Goal: Information Seeking & Learning: Check status

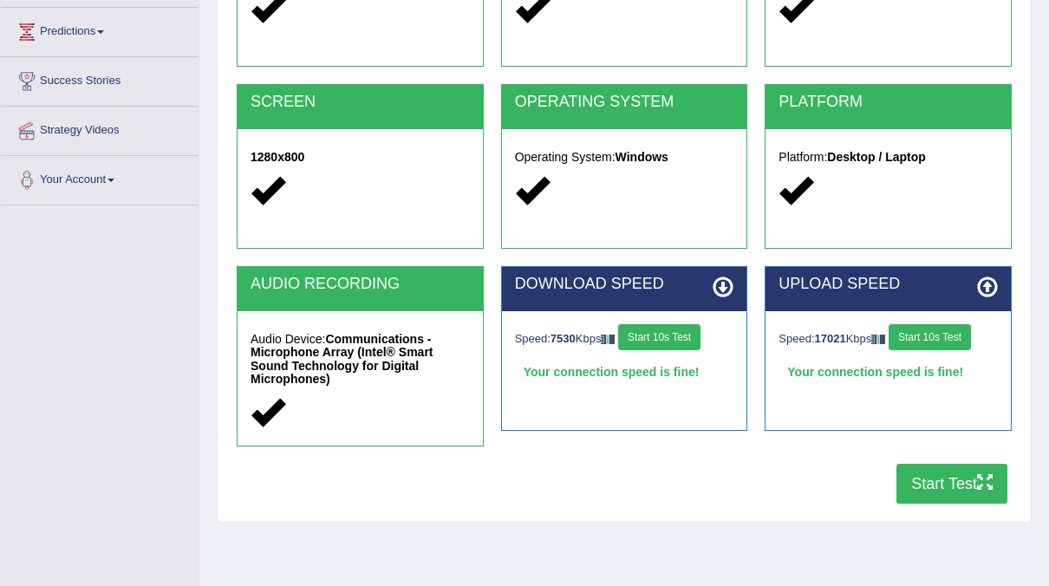
click at [944, 487] on button "Start Test" at bounding box center [952, 484] width 111 height 40
click at [941, 467] on button "Start Test" at bounding box center [952, 484] width 111 height 40
click at [911, 470] on button "Start Test" at bounding box center [952, 484] width 111 height 40
click at [951, 464] on button "Start Test" at bounding box center [952, 484] width 111 height 40
click at [930, 468] on button "Start Test" at bounding box center [952, 484] width 111 height 40
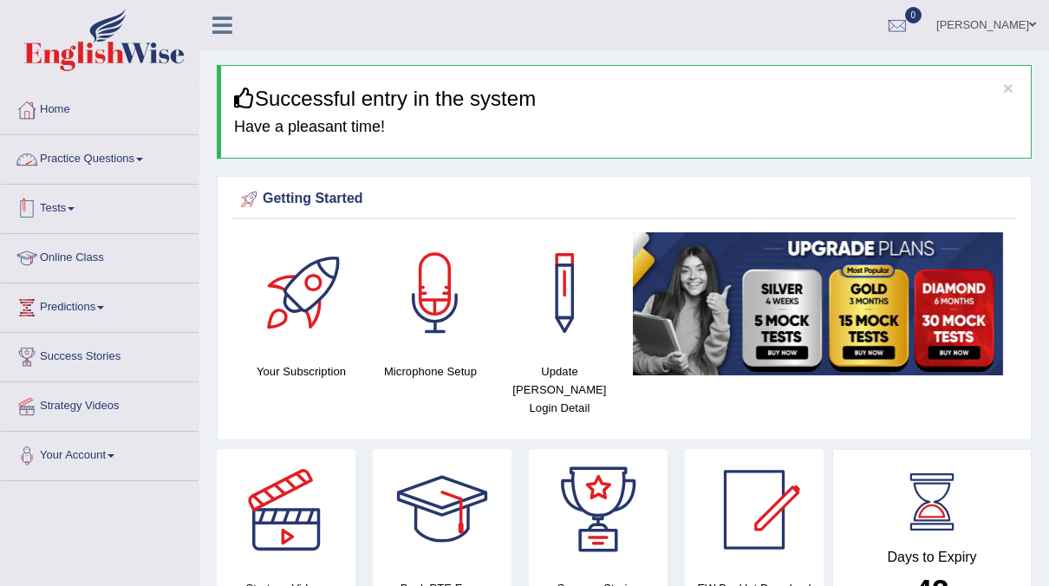
click at [56, 206] on link "Tests" at bounding box center [100, 206] width 198 height 43
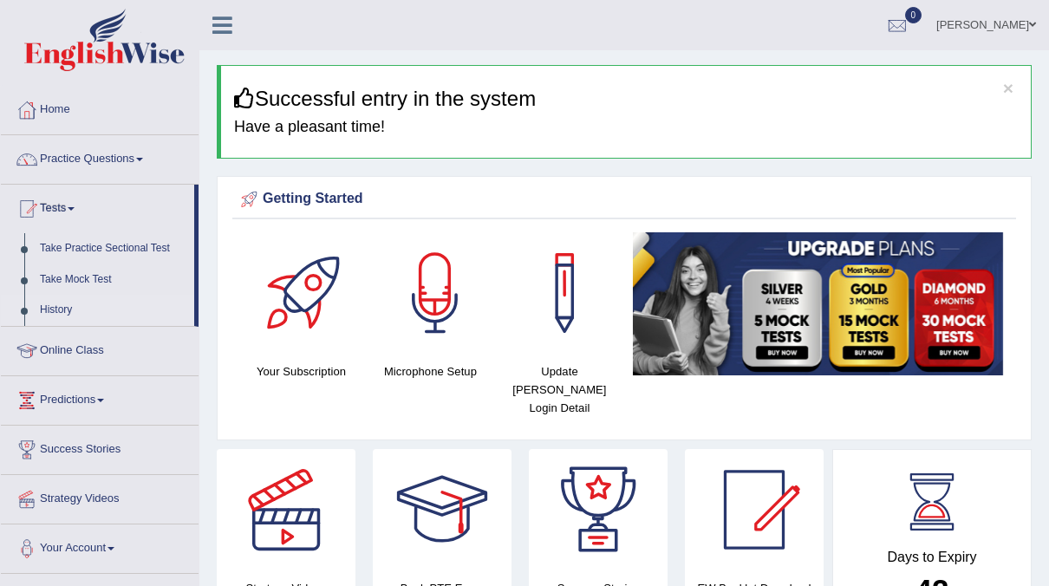
click at [68, 304] on link "History" at bounding box center [113, 310] width 162 height 31
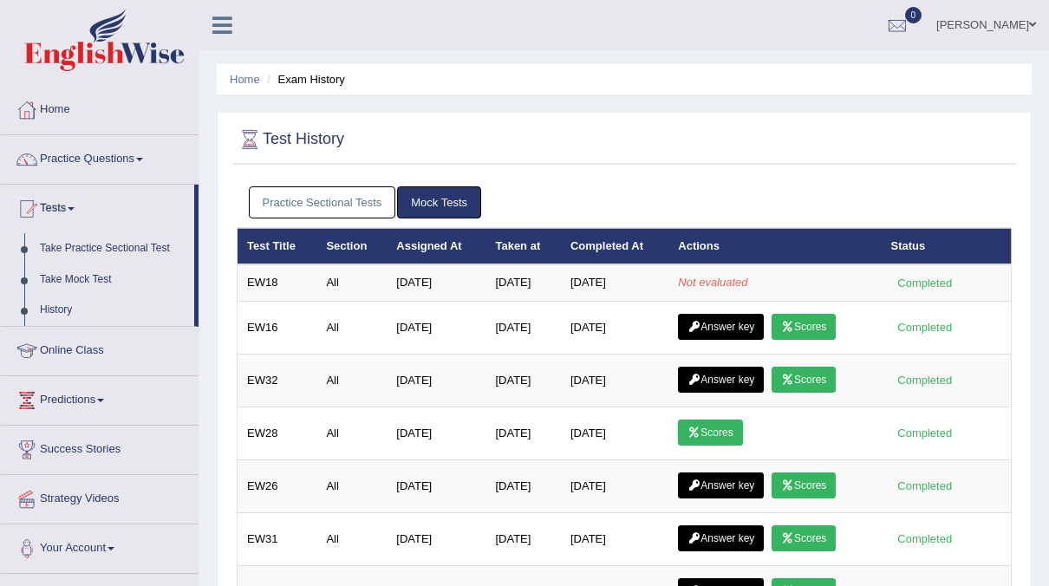
click at [317, 197] on link "Practice Sectional Tests" at bounding box center [322, 202] width 147 height 32
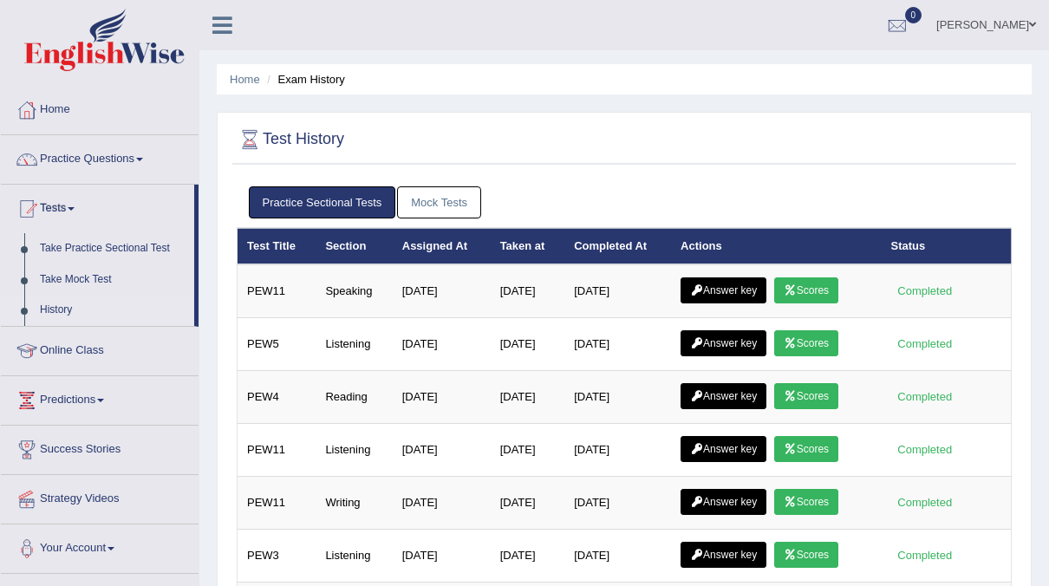
click at [450, 199] on link "Mock Tests" at bounding box center [439, 202] width 84 height 32
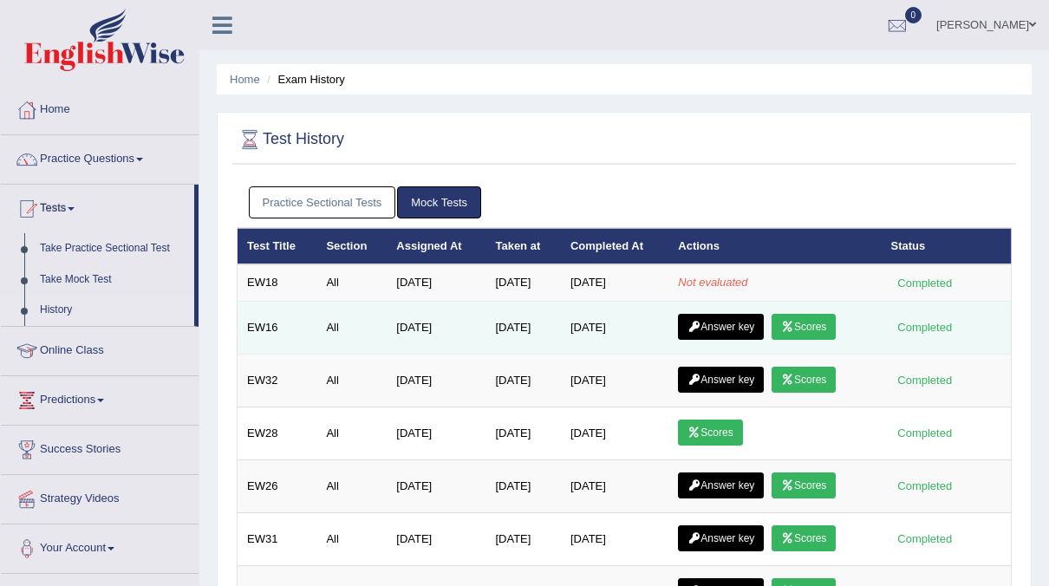
click at [801, 326] on link "Scores" at bounding box center [804, 327] width 64 height 26
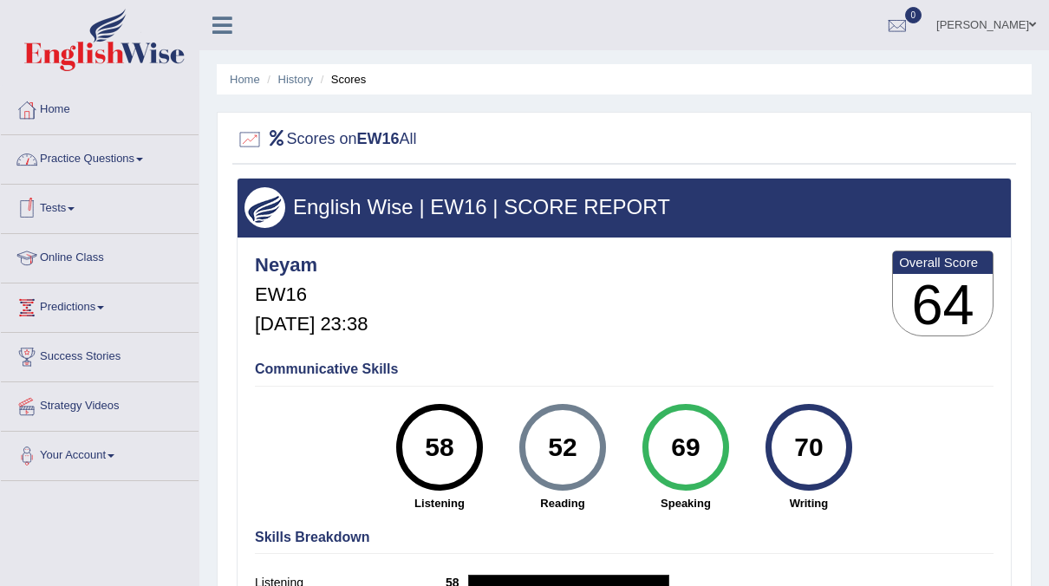
click at [36, 200] on div at bounding box center [27, 209] width 26 height 26
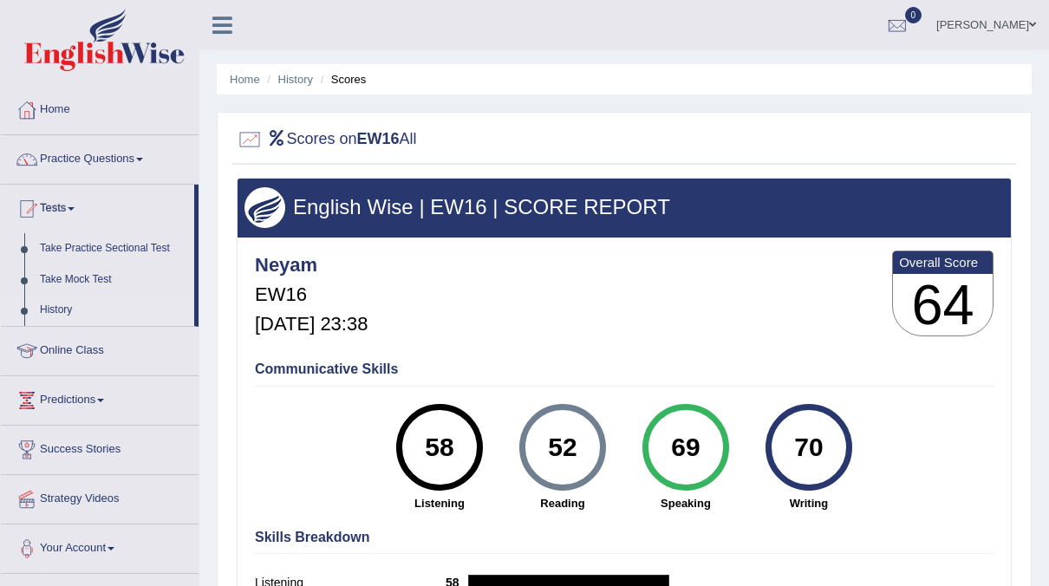
click at [49, 298] on link "History" at bounding box center [113, 310] width 162 height 31
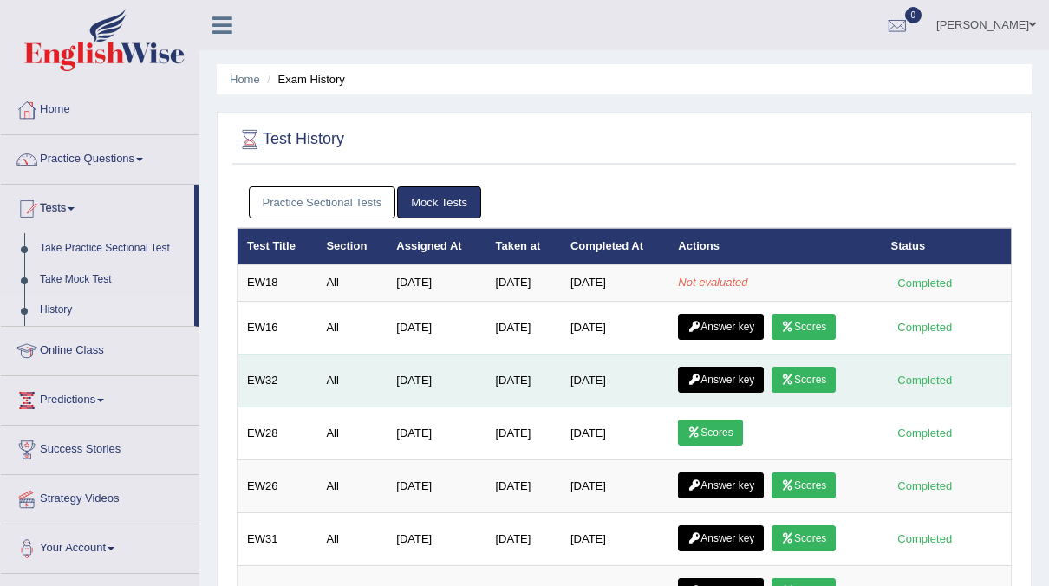
click at [794, 375] on icon at bounding box center [787, 380] width 13 height 10
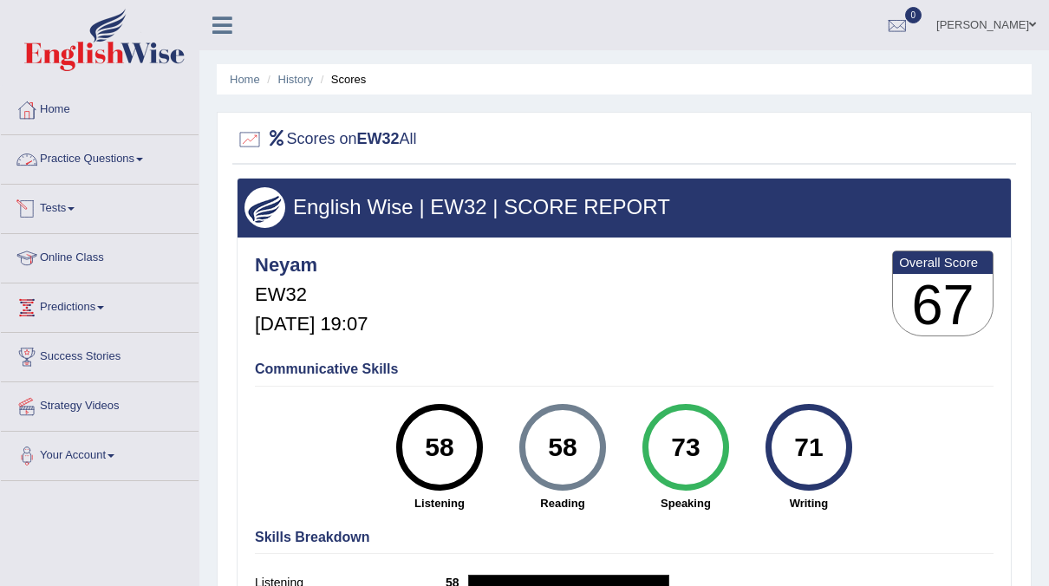
click at [133, 158] on link "Practice Questions" at bounding box center [100, 156] width 198 height 43
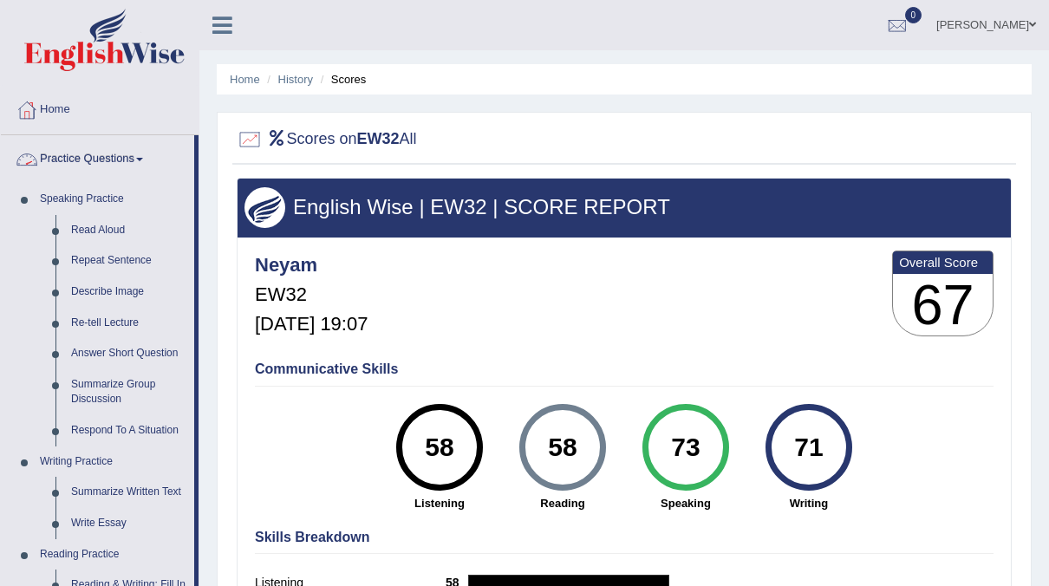
click at [106, 153] on link "Practice Questions" at bounding box center [97, 156] width 193 height 43
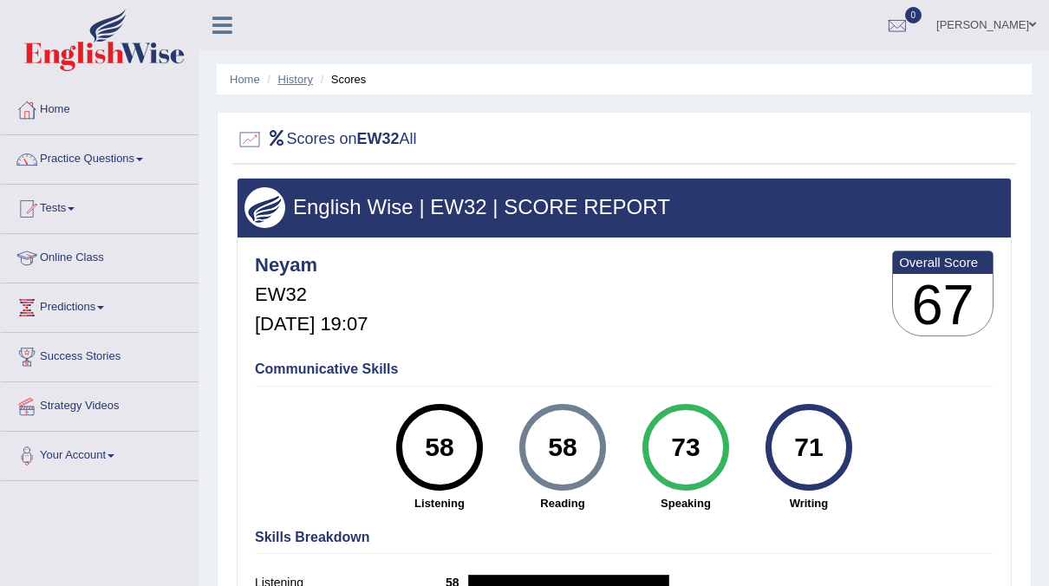
click at [287, 78] on link "History" at bounding box center [295, 79] width 35 height 13
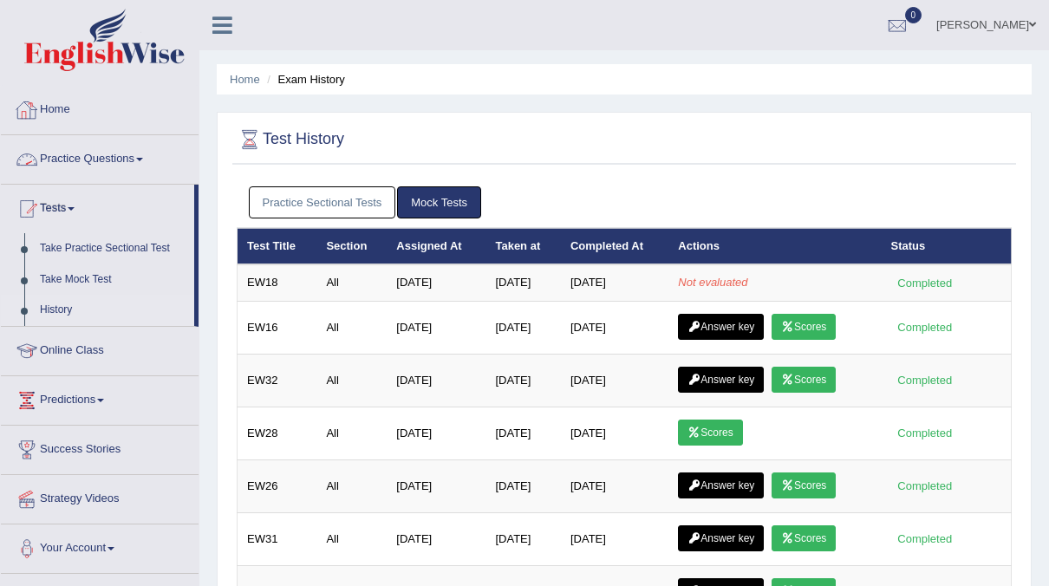
click at [270, 213] on link "Practice Sectional Tests" at bounding box center [322, 202] width 147 height 32
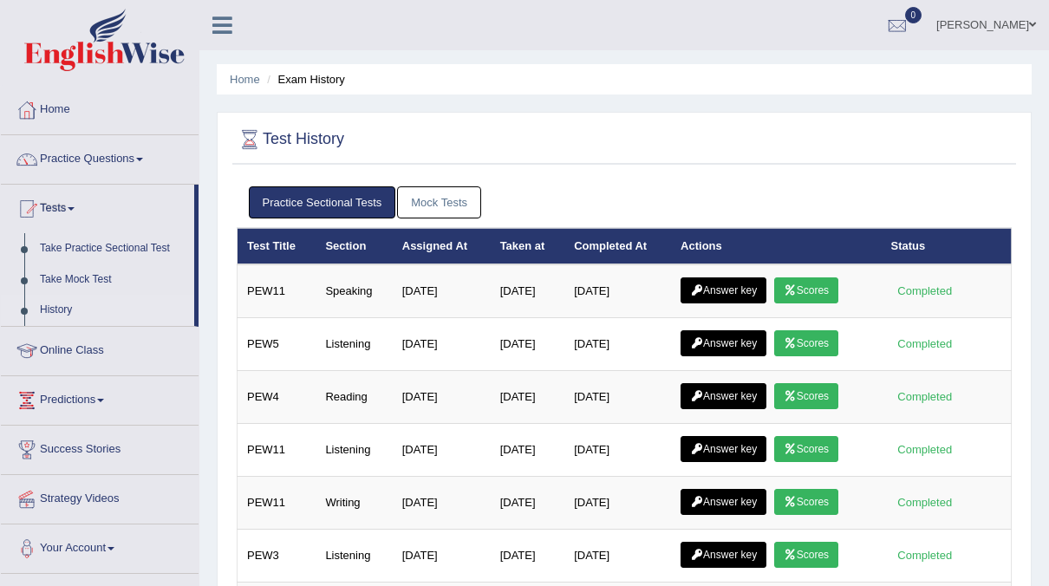
click at [456, 214] on link "Mock Tests" at bounding box center [439, 202] width 84 height 32
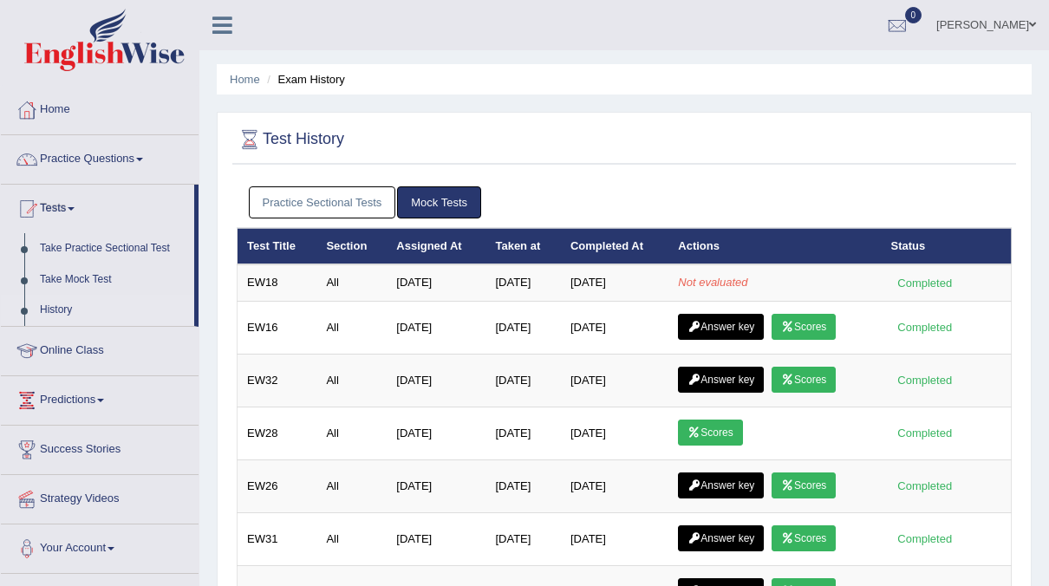
click at [1019, 23] on link "[PERSON_NAME]" at bounding box center [987, 22] width 126 height 45
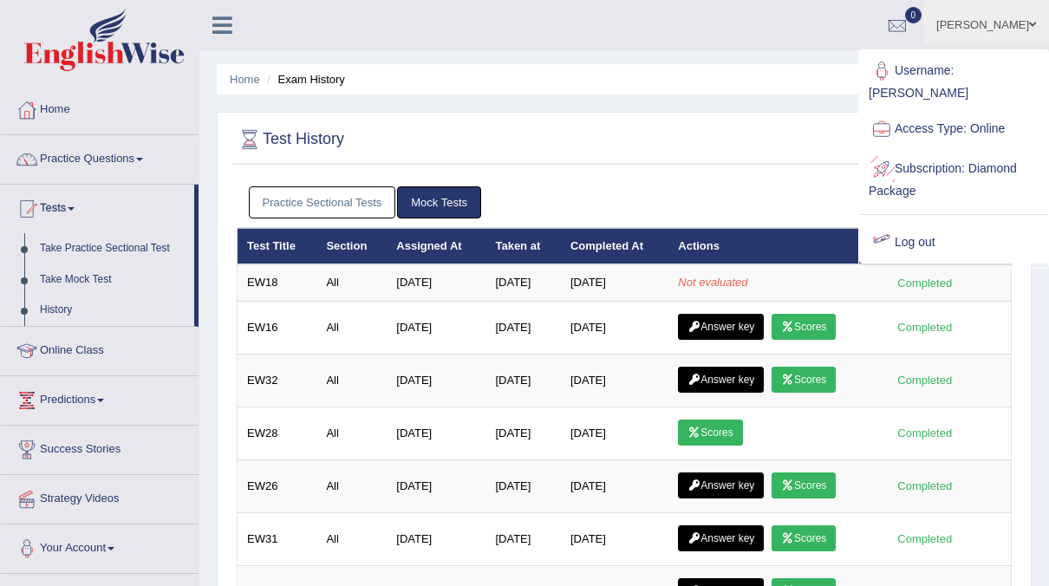
click at [725, 84] on ul "Home Exam History" at bounding box center [624, 79] width 815 height 30
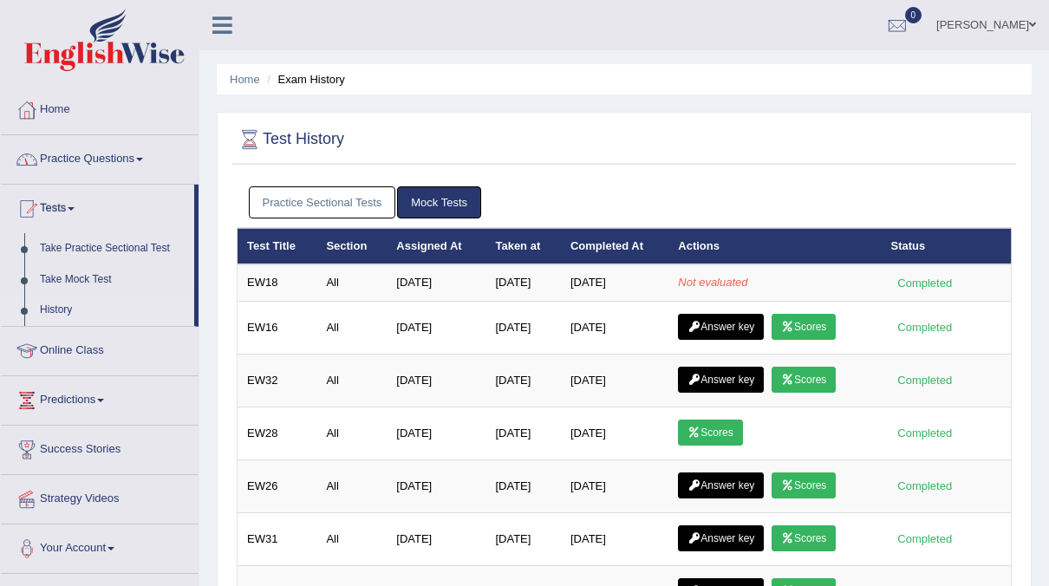
click at [65, 116] on link "Home" at bounding box center [100, 107] width 198 height 43
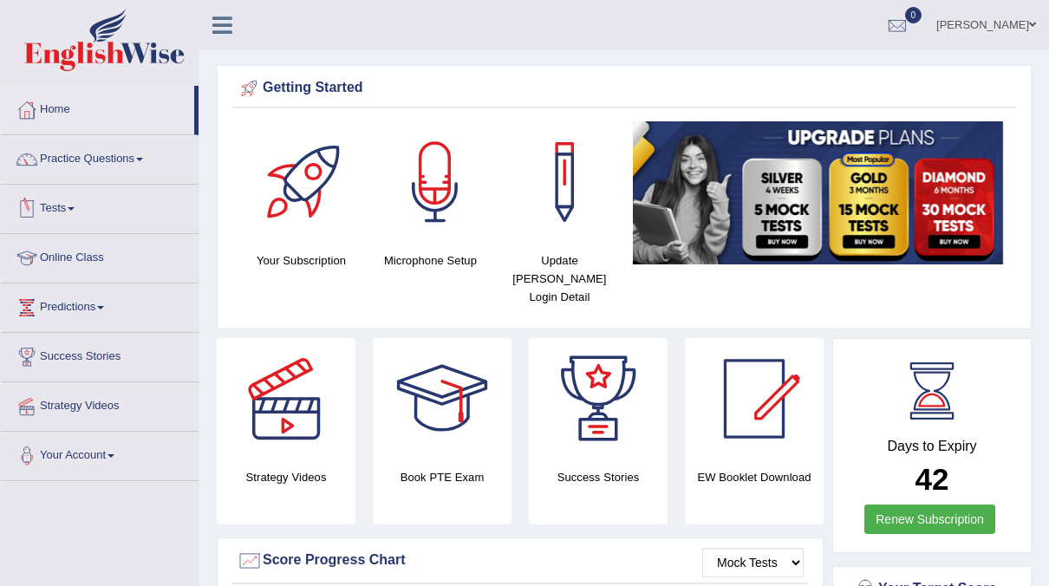
click at [53, 195] on link "Tests" at bounding box center [100, 206] width 198 height 43
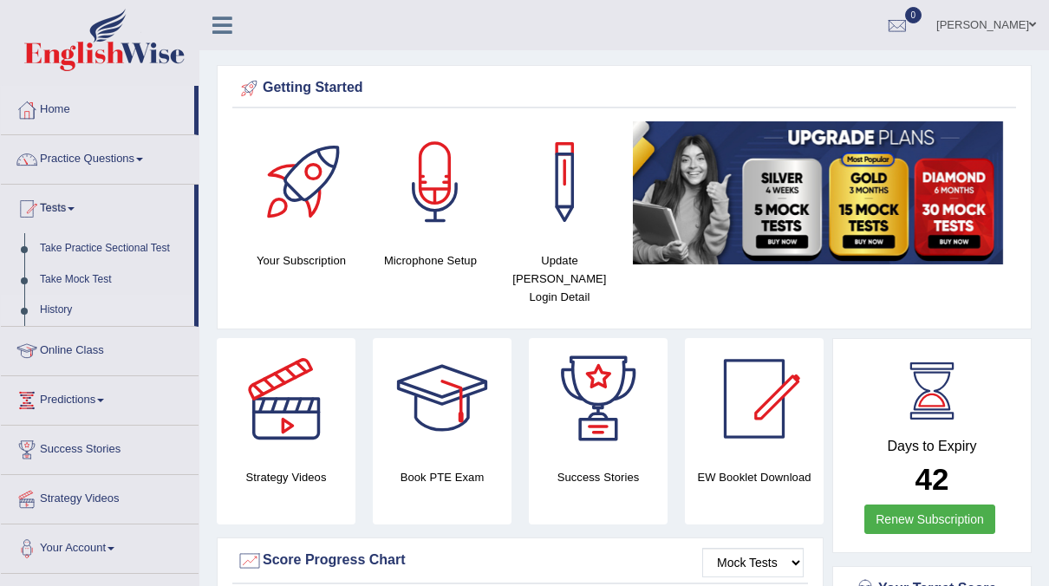
click at [57, 310] on link "History" at bounding box center [113, 310] width 162 height 31
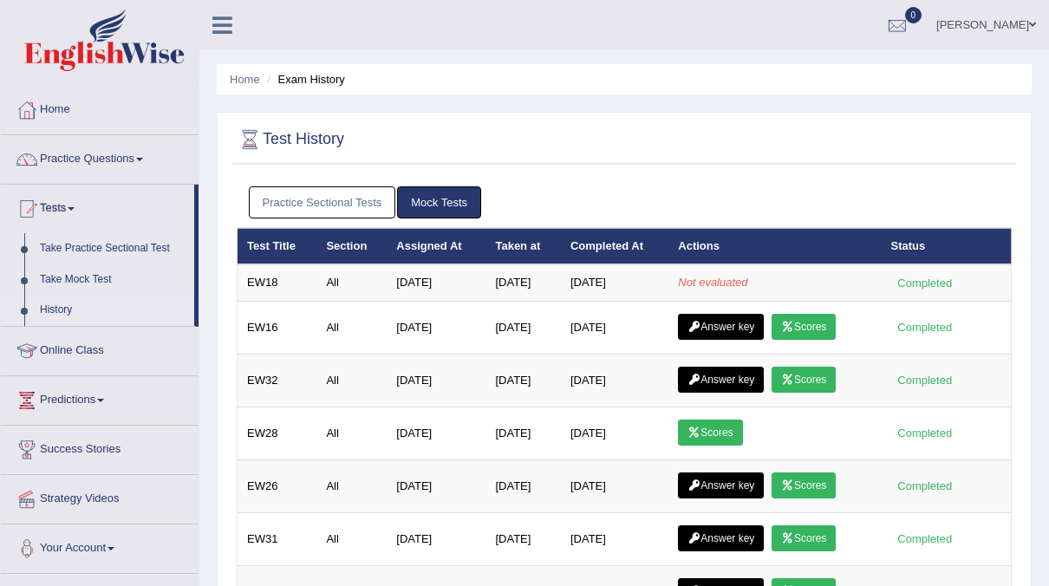
click at [328, 203] on link "Practice Sectional Tests" at bounding box center [322, 202] width 147 height 32
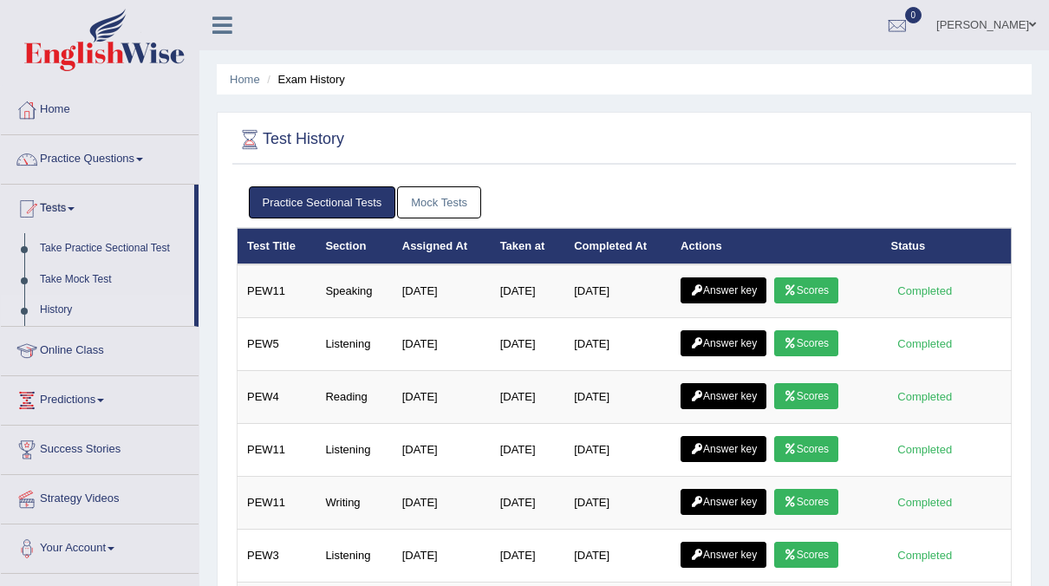
click at [445, 196] on link "Mock Tests" at bounding box center [439, 202] width 84 height 32
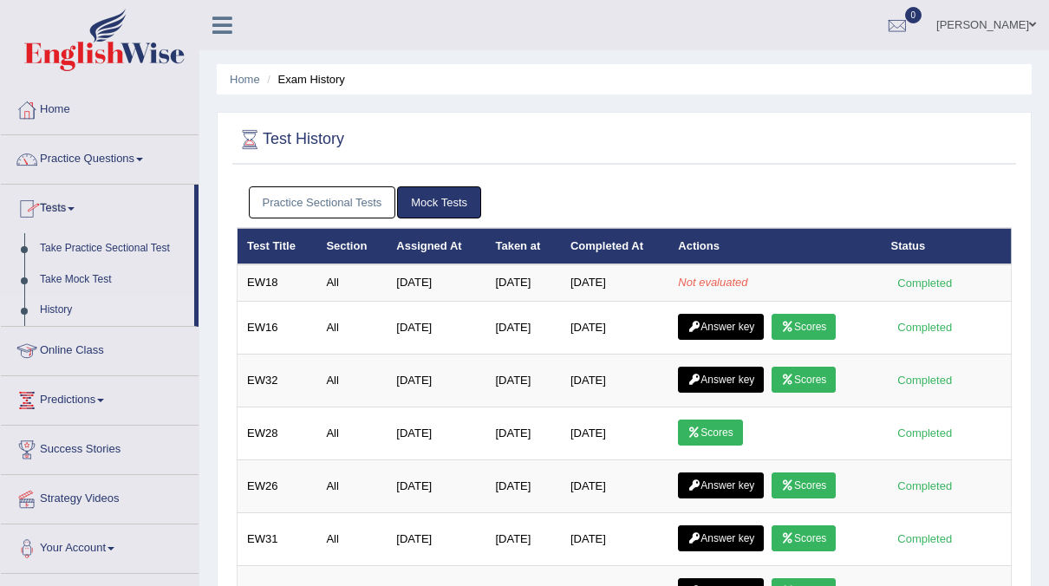
click at [56, 310] on link "History" at bounding box center [113, 310] width 162 height 31
click at [59, 117] on link "Home" at bounding box center [100, 107] width 198 height 43
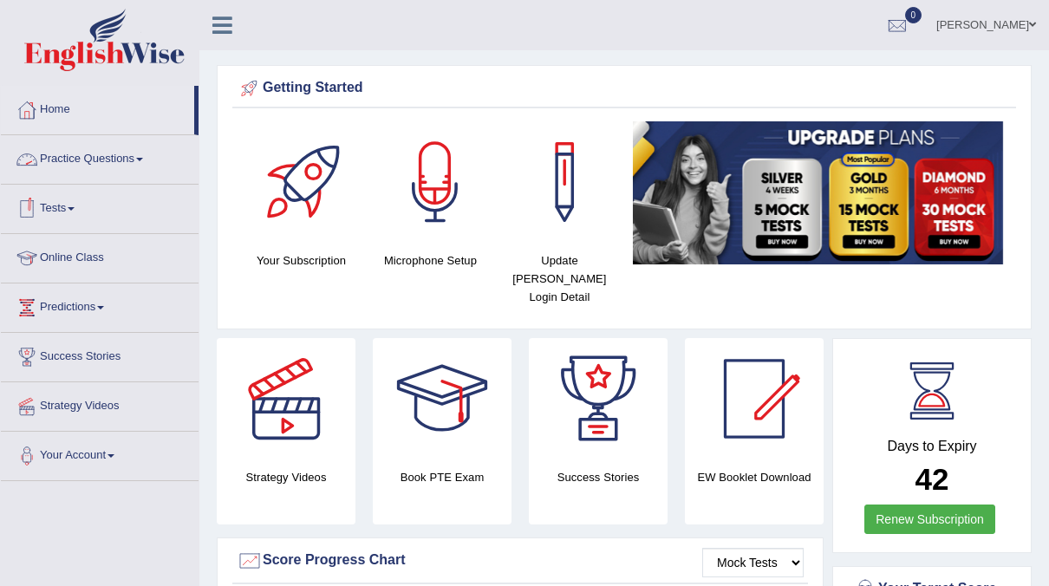
click at [55, 201] on link "Tests" at bounding box center [100, 206] width 198 height 43
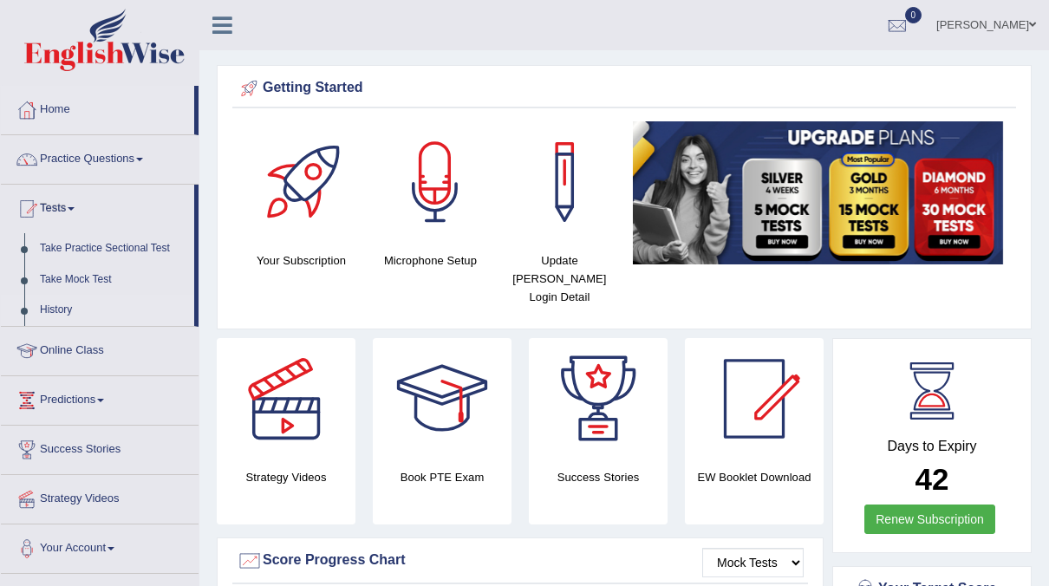
click at [40, 309] on link "History" at bounding box center [113, 310] width 162 height 31
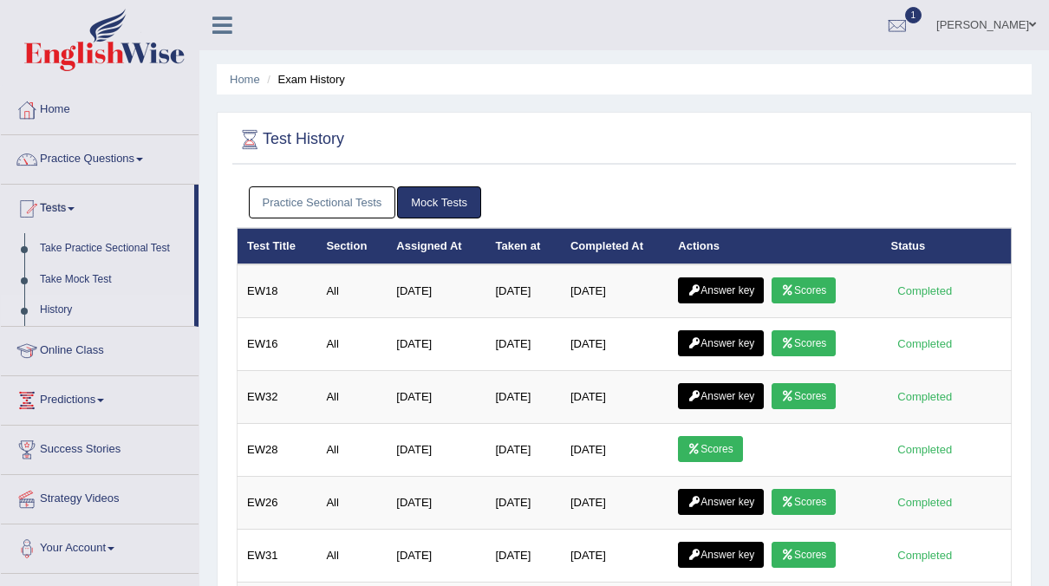
click at [802, 283] on link "Scores" at bounding box center [804, 291] width 64 height 26
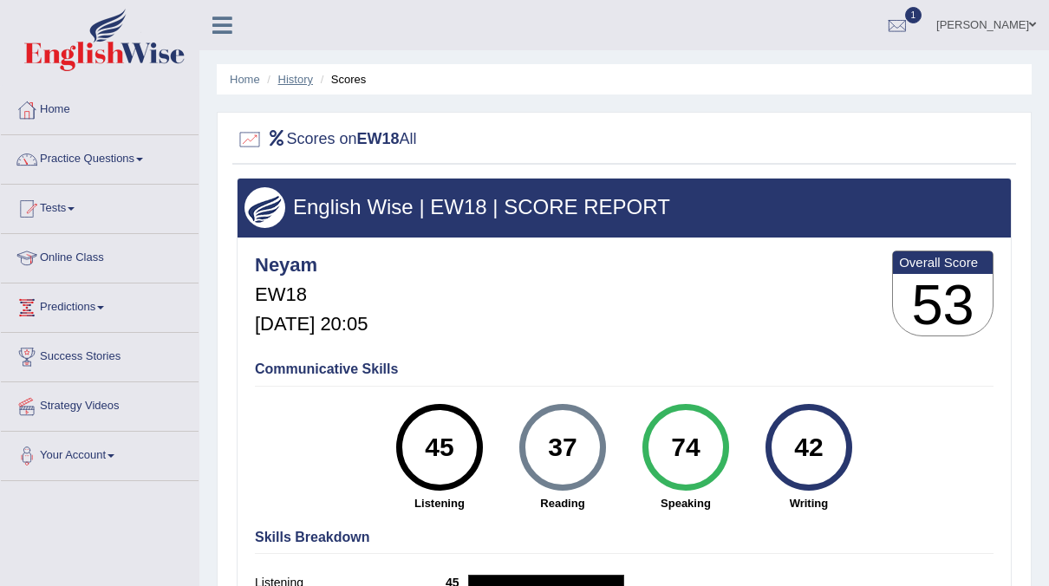
click at [299, 78] on link "History" at bounding box center [295, 79] width 35 height 13
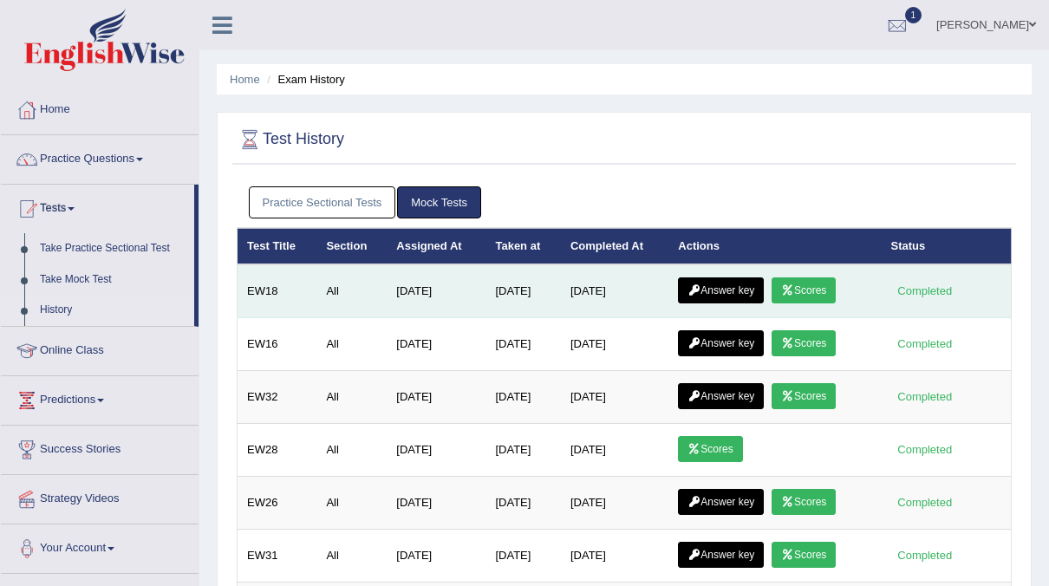
click at [737, 285] on link "Answer key" at bounding box center [721, 291] width 86 height 26
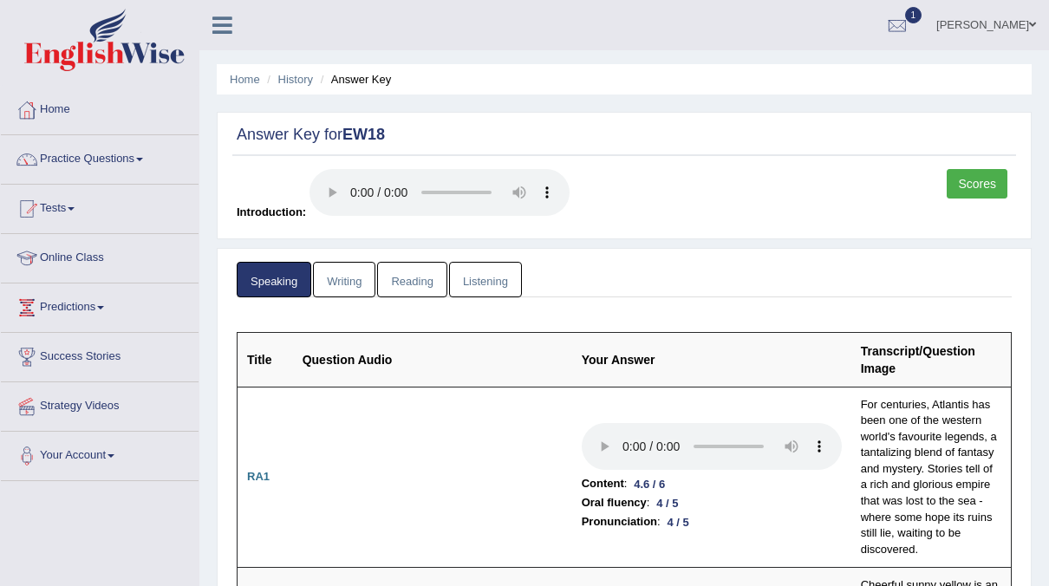
click at [340, 278] on link "Writing" at bounding box center [344, 280] width 62 height 36
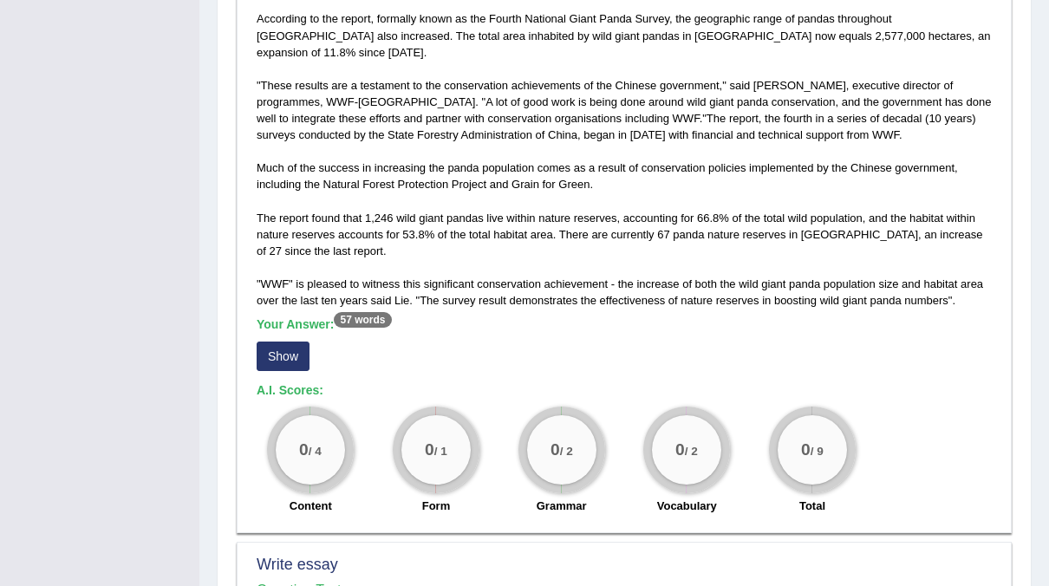
scroll to position [947, 0]
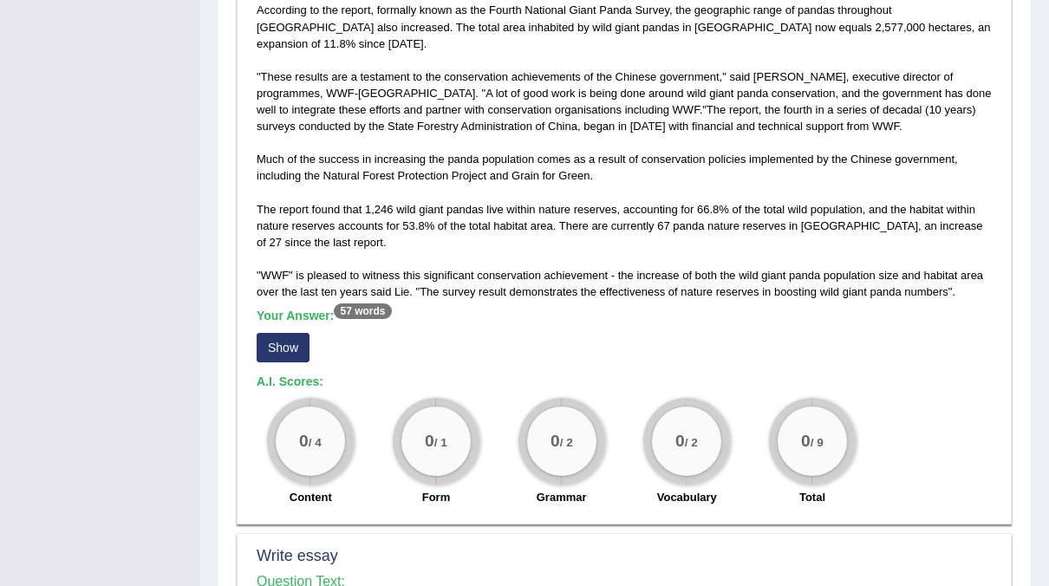
click at [297, 333] on button "Show" at bounding box center [283, 347] width 53 height 29
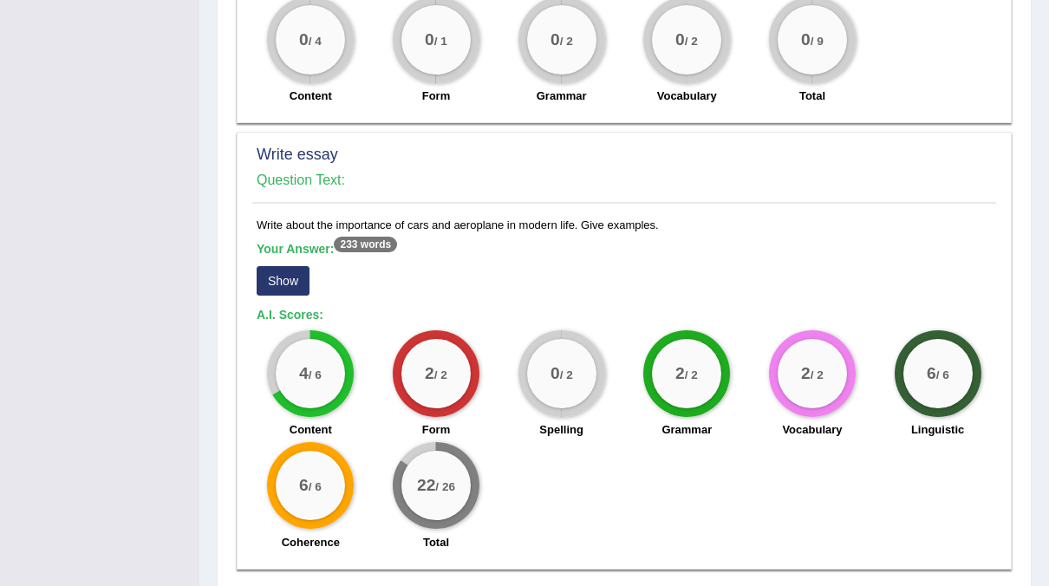
scroll to position [1365, 0]
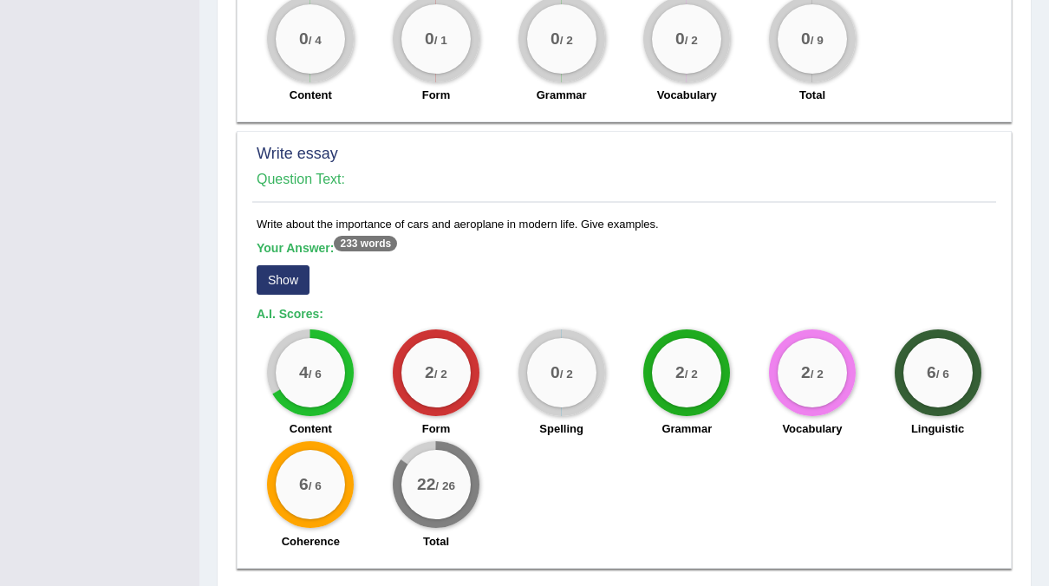
click at [299, 265] on button "Show" at bounding box center [283, 279] width 53 height 29
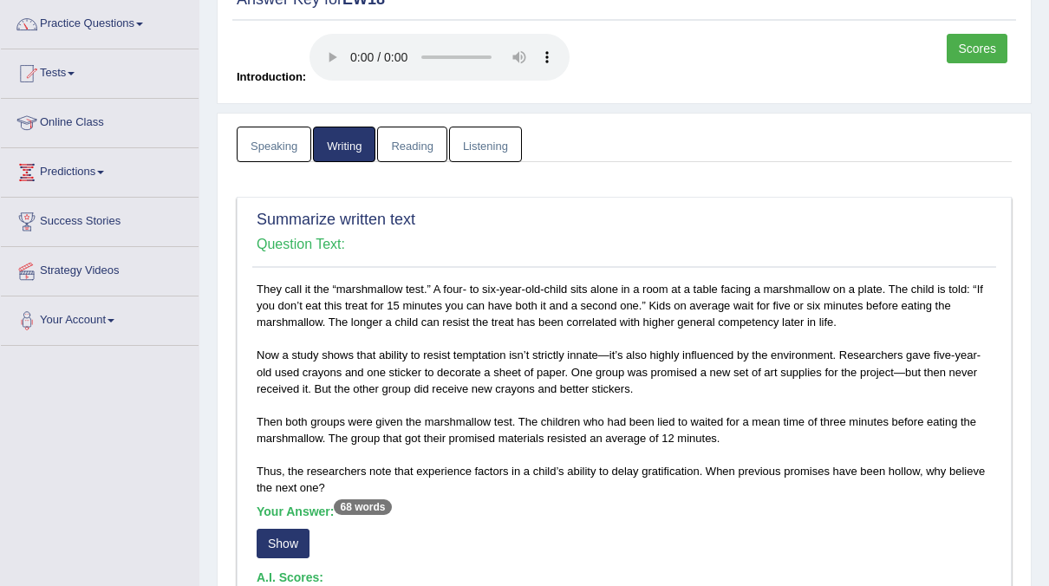
scroll to position [0, 0]
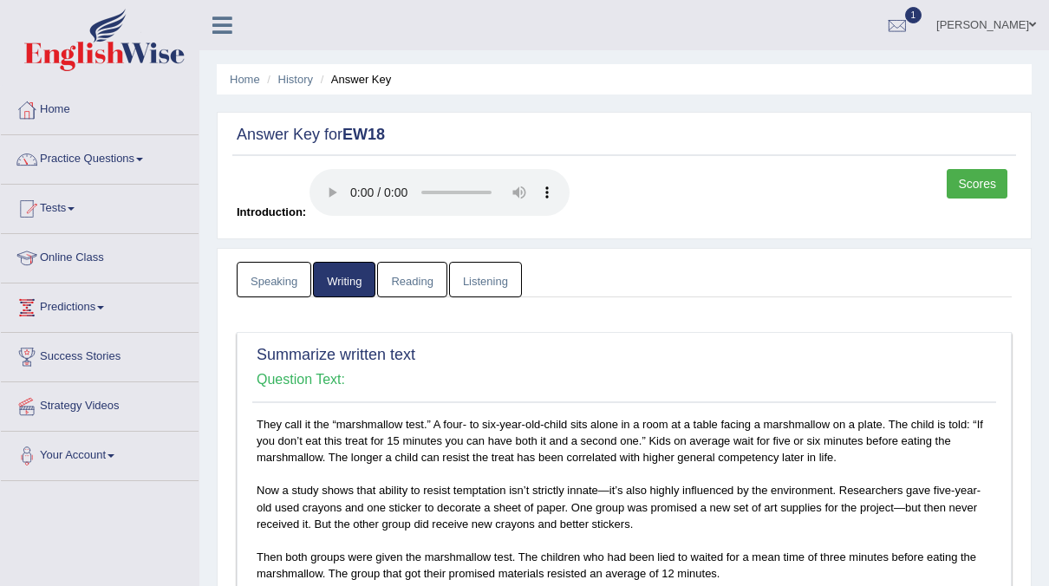
click at [480, 274] on link "Listening" at bounding box center [485, 280] width 73 height 36
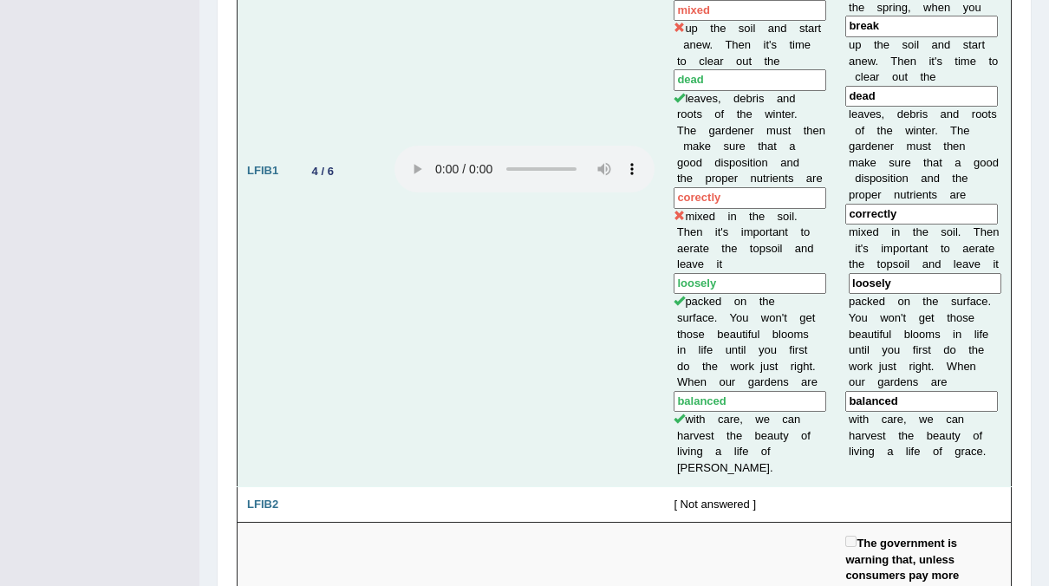
scroll to position [1332, 0]
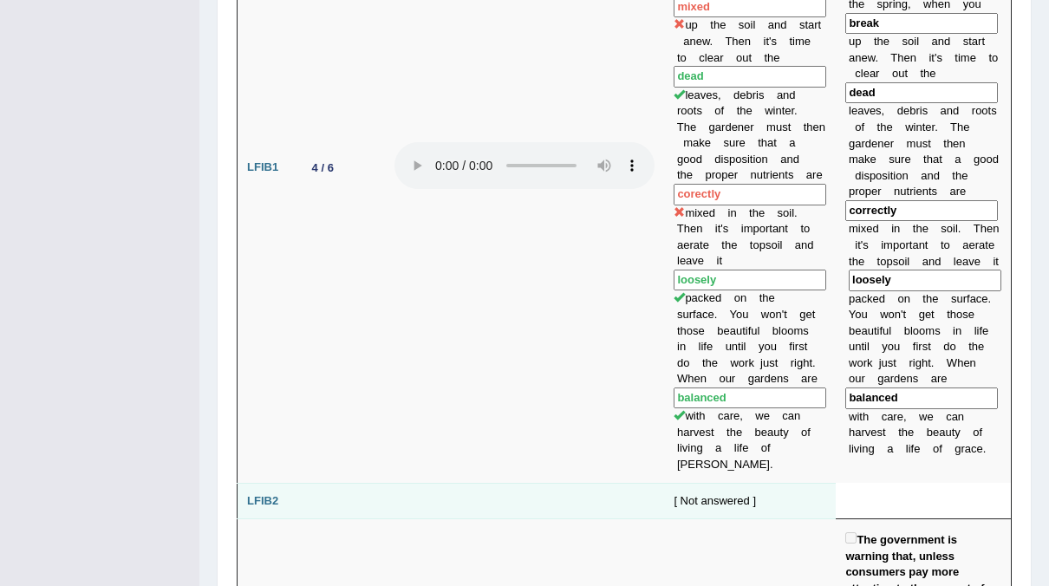
click at [717, 493] on div "[ Not answered ]" at bounding box center [750, 501] width 153 height 16
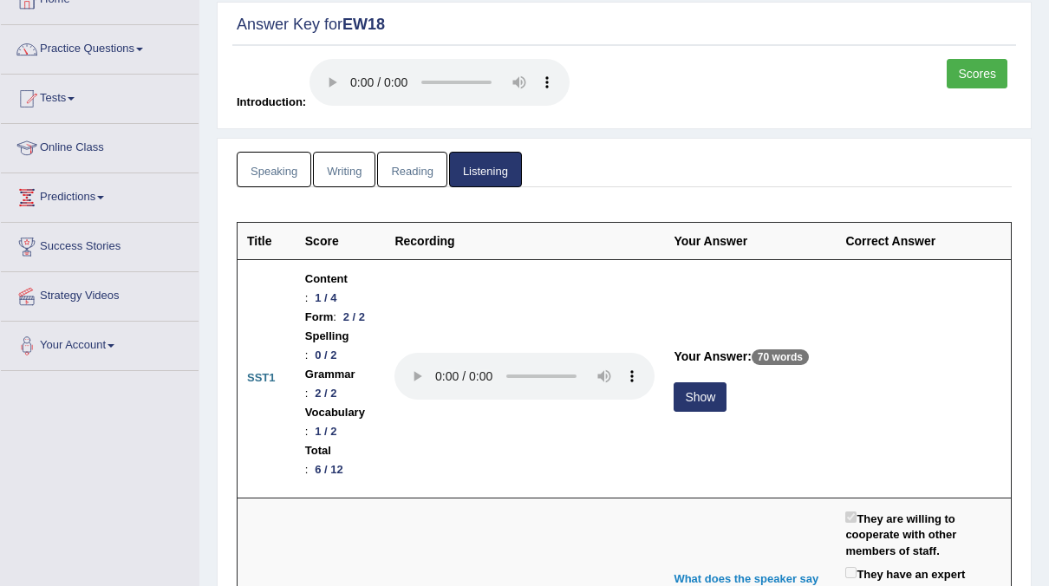
scroll to position [111, 0]
click at [407, 178] on link "Reading" at bounding box center [411, 169] width 69 height 36
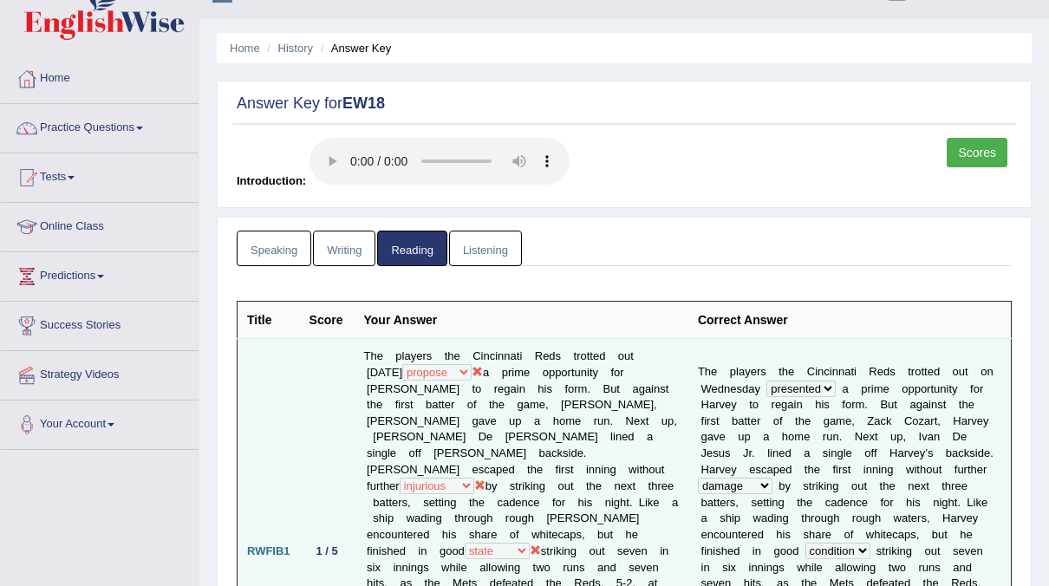
scroll to position [0, 0]
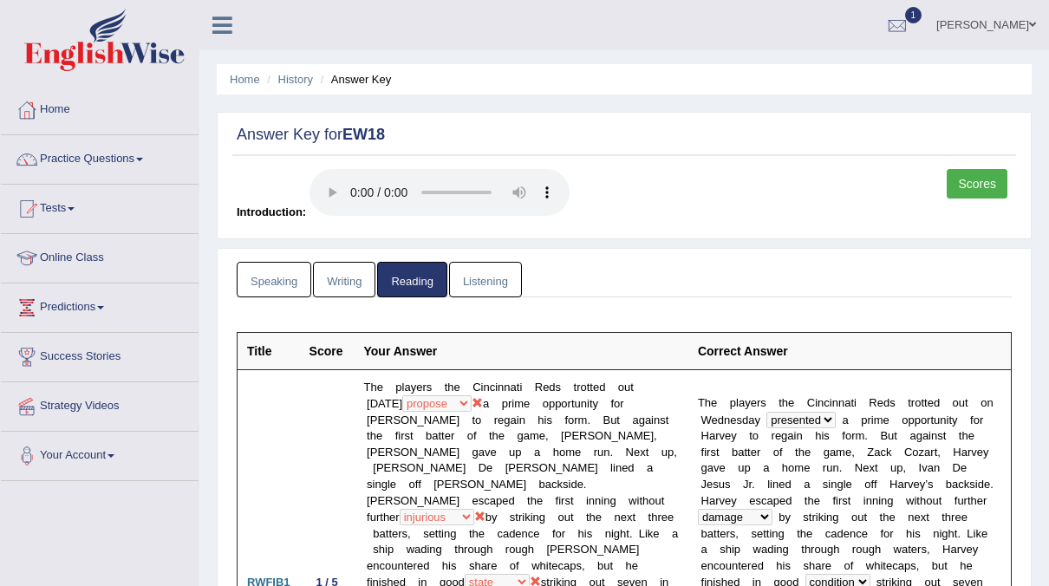
click at [496, 289] on link "Listening" at bounding box center [485, 280] width 73 height 36
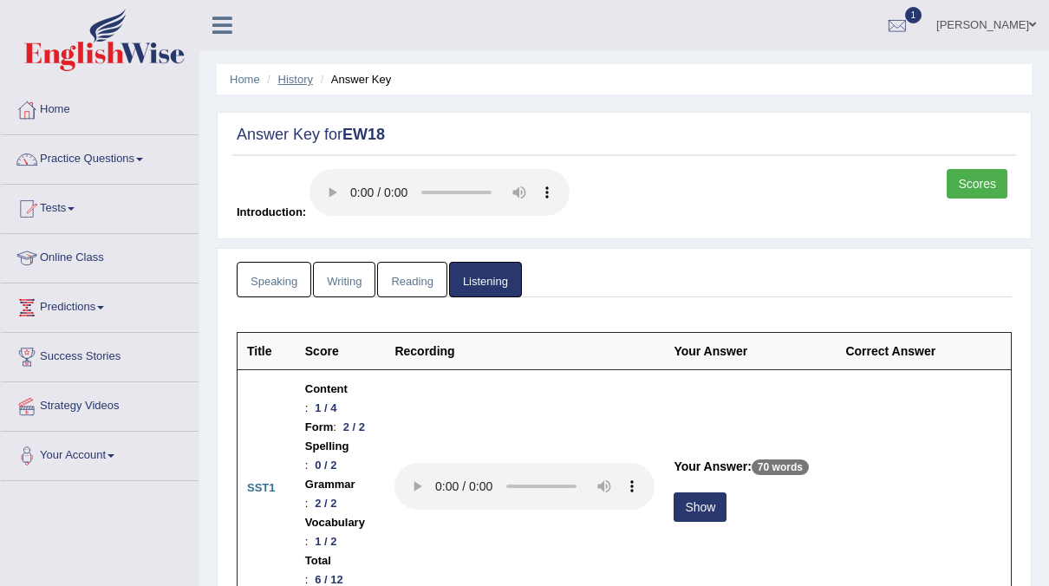
click at [293, 80] on link "History" at bounding box center [295, 79] width 35 height 13
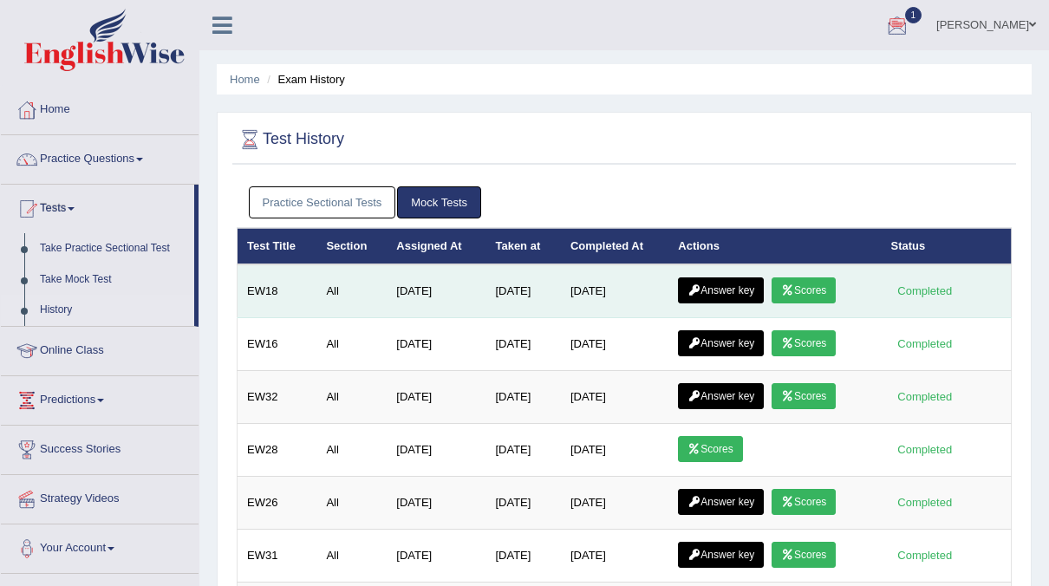
click at [828, 284] on link "Scores" at bounding box center [804, 291] width 64 height 26
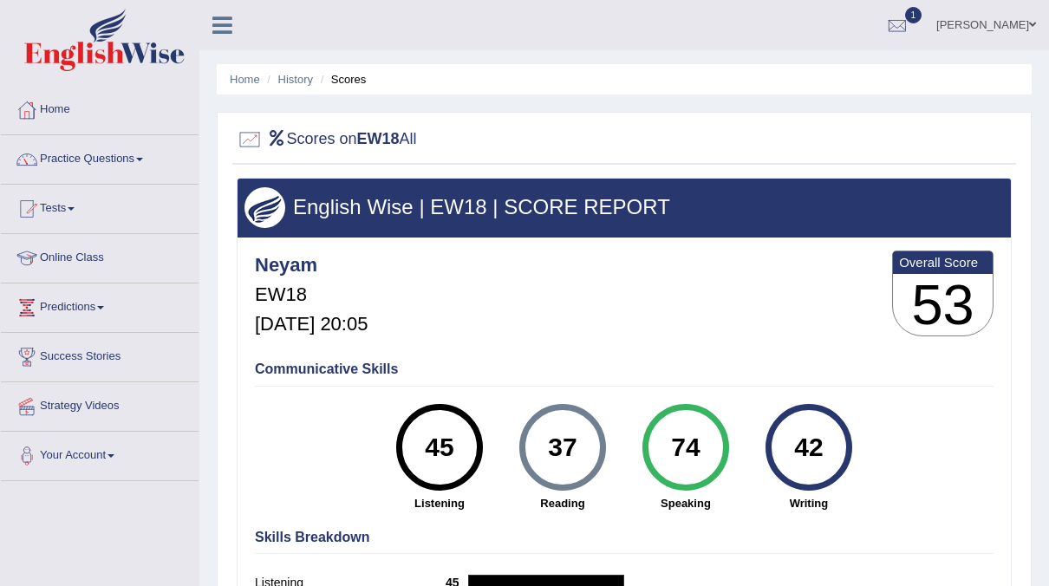
scroll to position [4, 0]
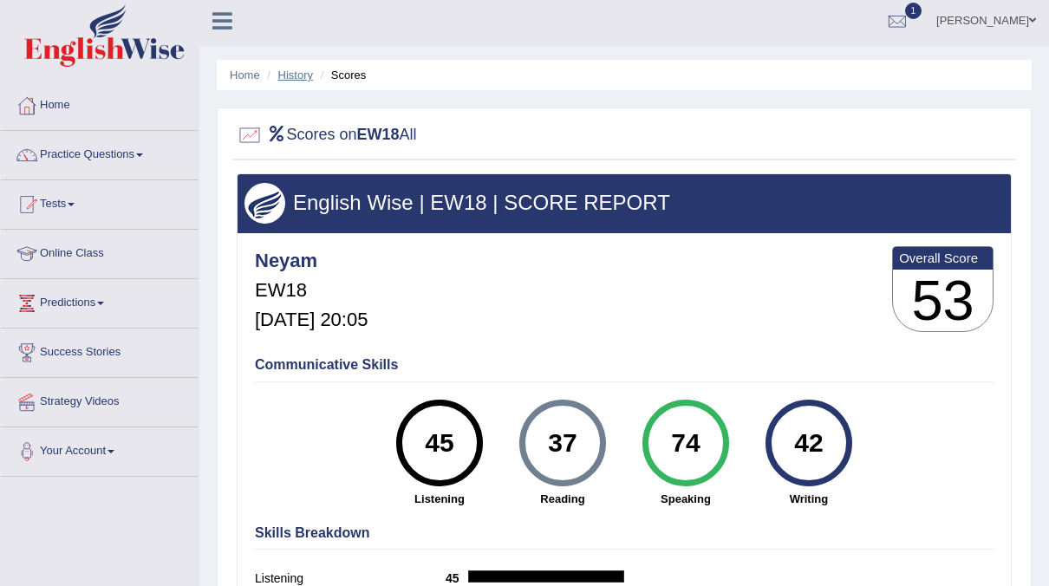
click at [289, 72] on link "History" at bounding box center [295, 75] width 35 height 13
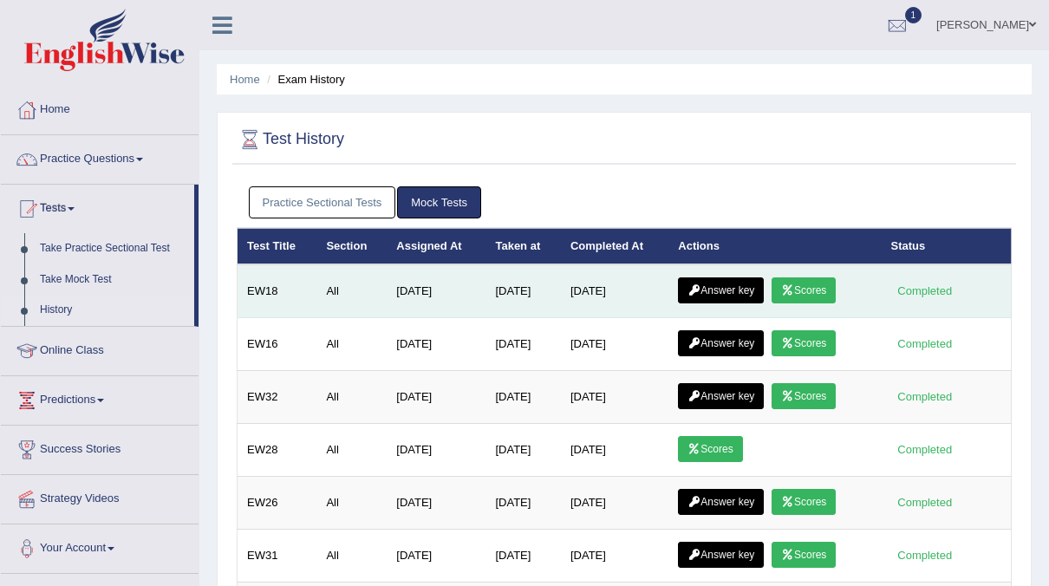
click at [747, 284] on link "Answer key" at bounding box center [721, 291] width 86 height 26
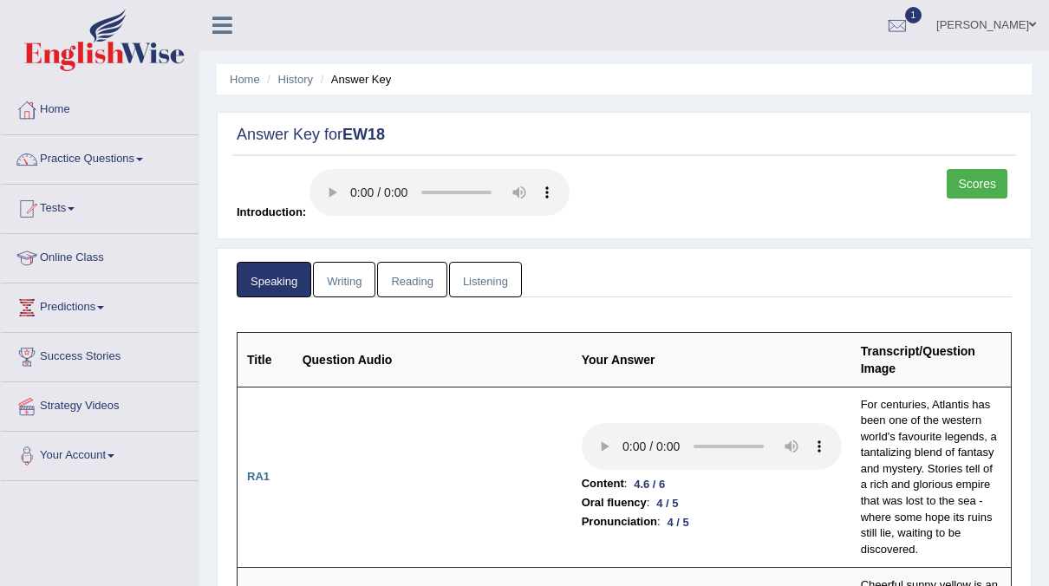
click at [468, 281] on link "Listening" at bounding box center [485, 280] width 73 height 36
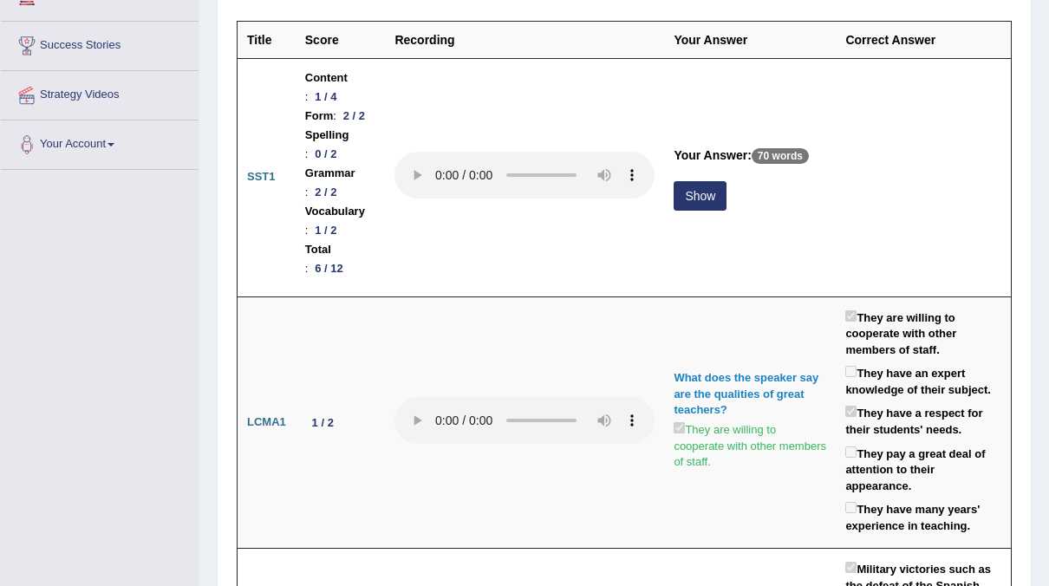
scroll to position [310, 0]
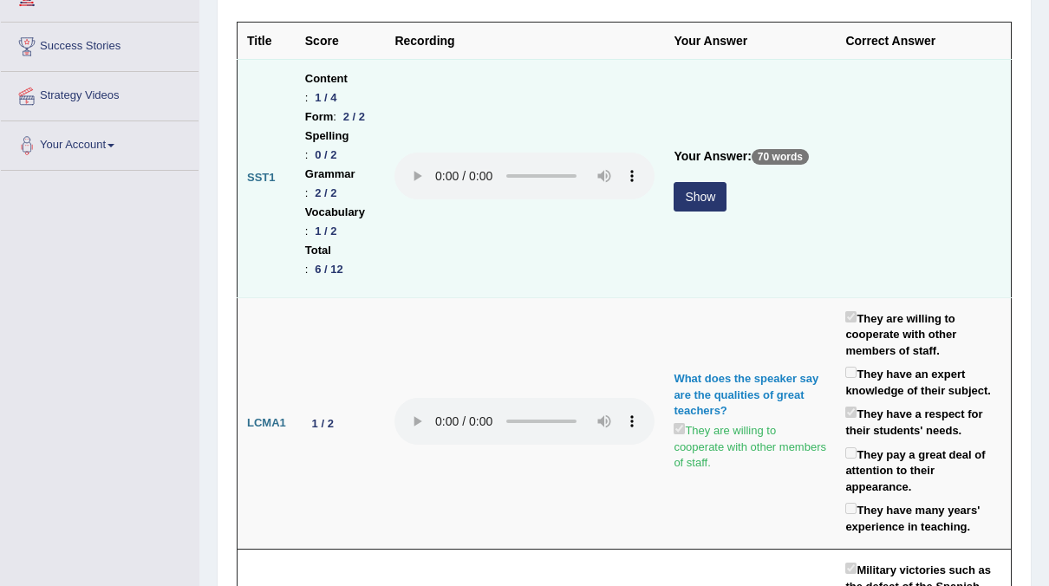
click at [719, 182] on button "Show" at bounding box center [700, 196] width 53 height 29
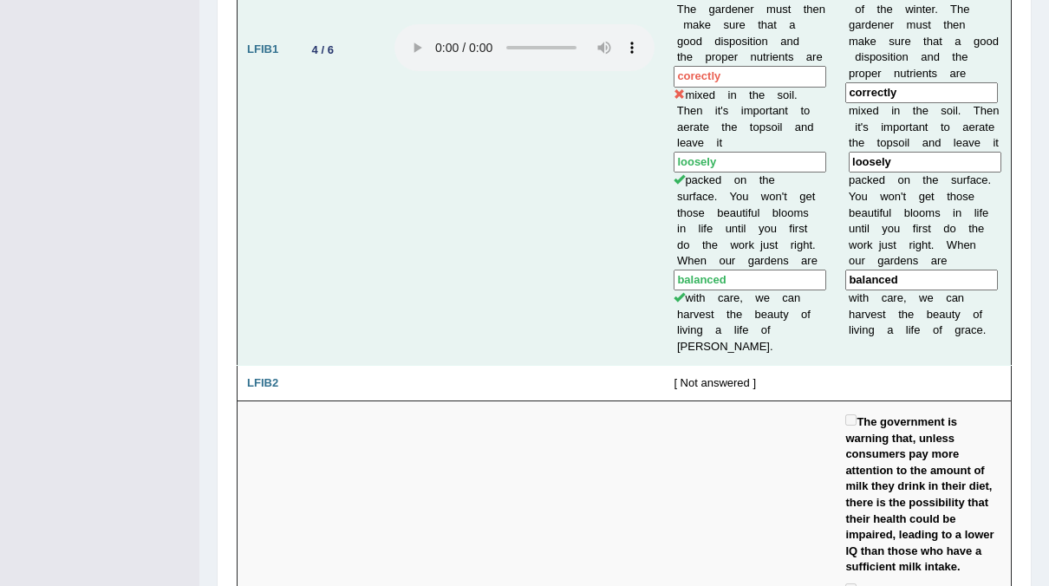
scroll to position [1663, 0]
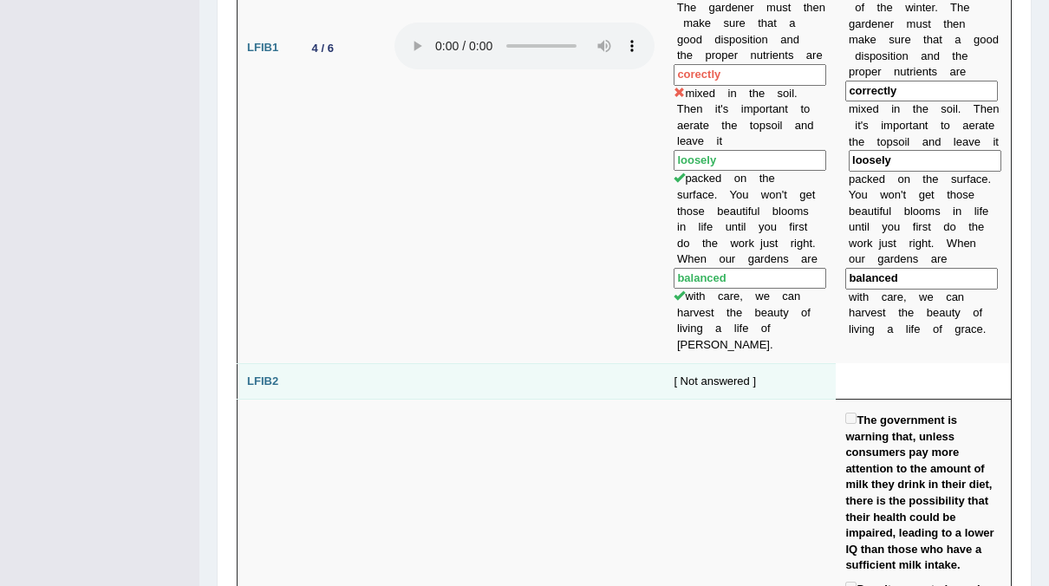
click at [726, 390] on div "[ Not answered ]" at bounding box center [750, 382] width 153 height 16
click at [257, 388] on b "LFIB2" at bounding box center [262, 381] width 31 height 13
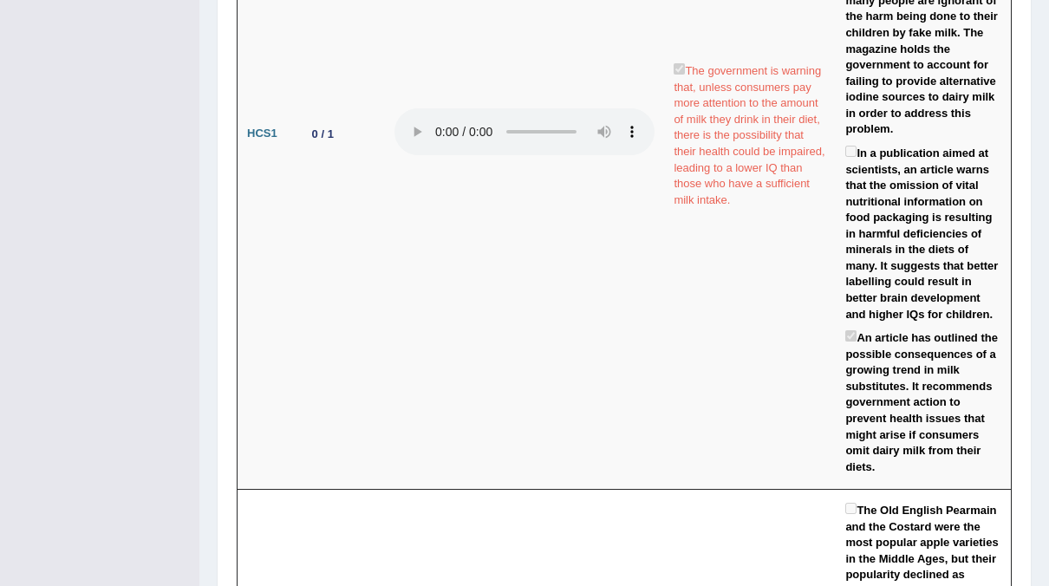
scroll to position [2287, 0]
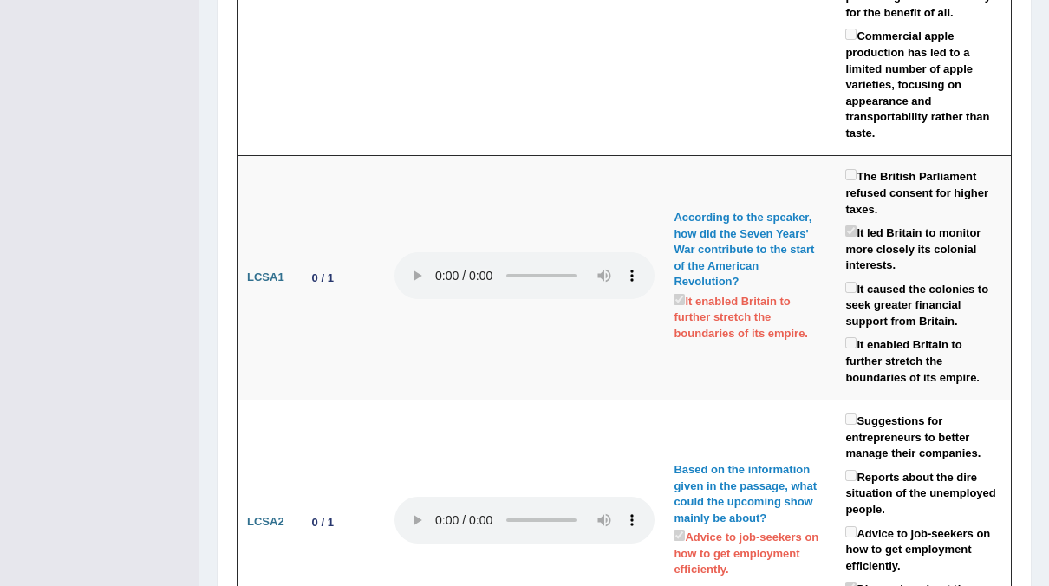
click at [464, 401] on td at bounding box center [524, 278] width 279 height 245
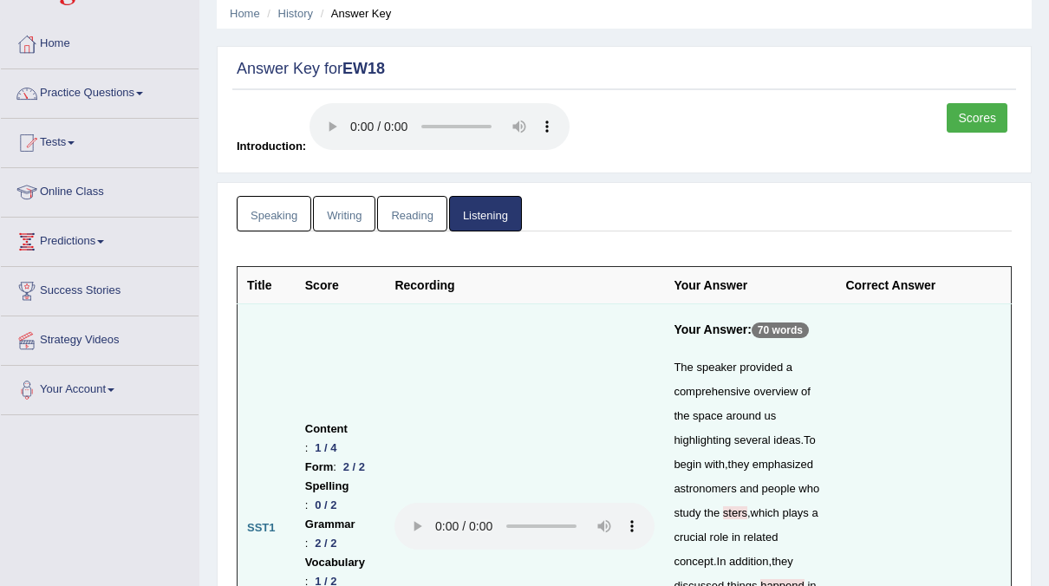
scroll to position [64, 0]
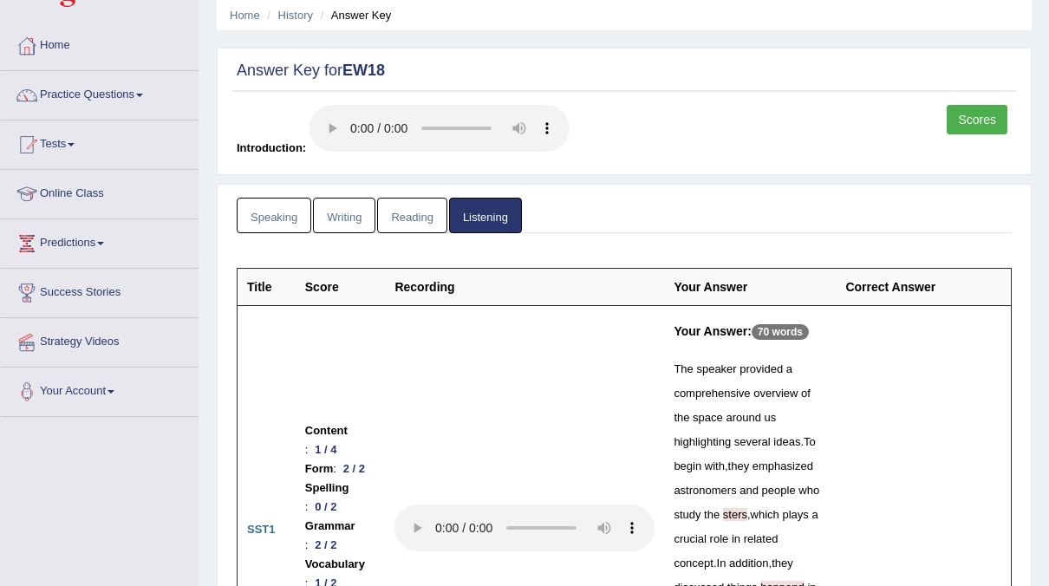
click at [354, 217] on link "Writing" at bounding box center [344, 216] width 62 height 36
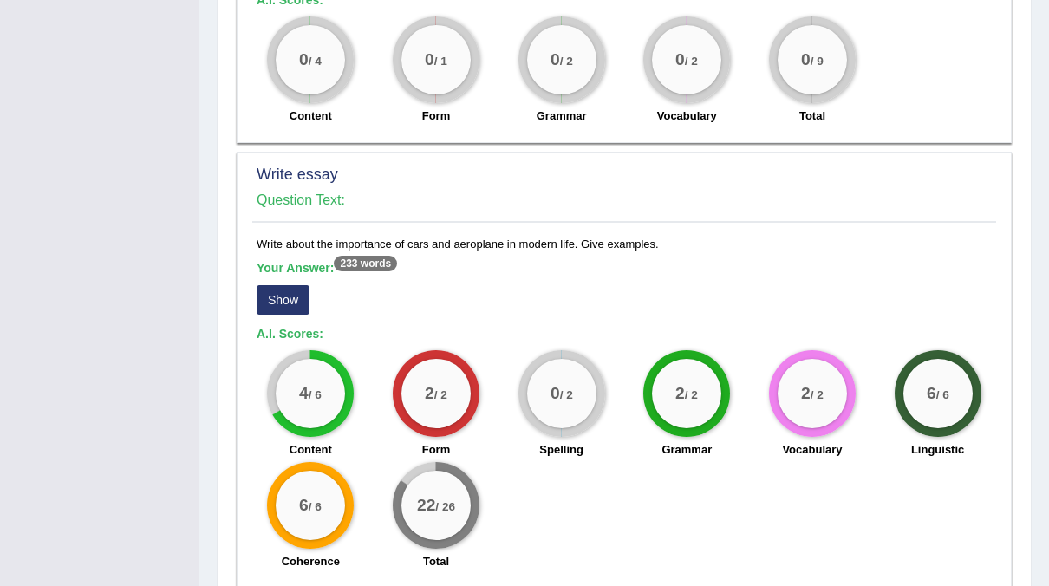
scroll to position [1348, 0]
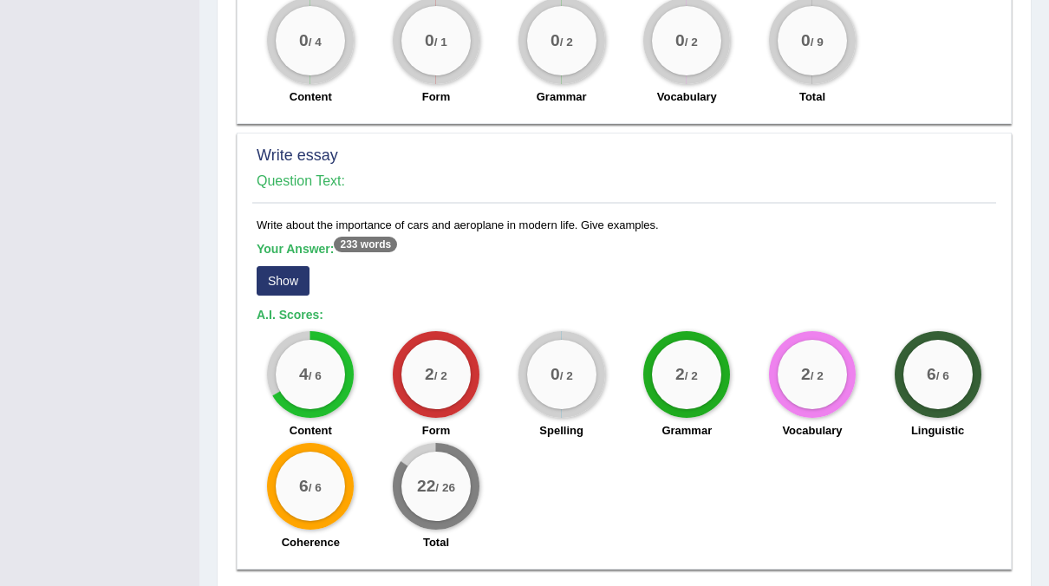
click at [296, 266] on button "Show" at bounding box center [283, 280] width 53 height 29
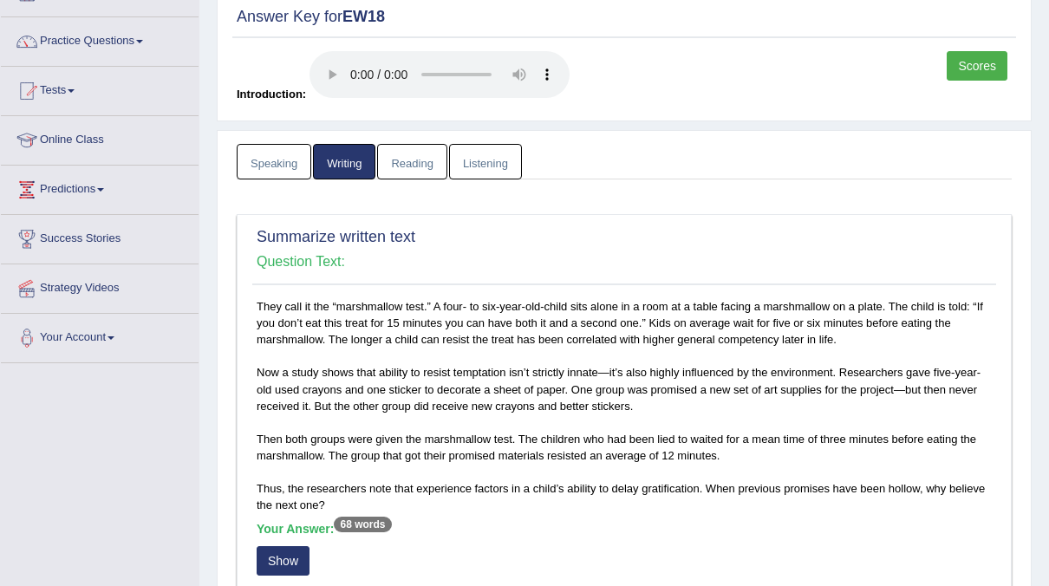
scroll to position [111, 0]
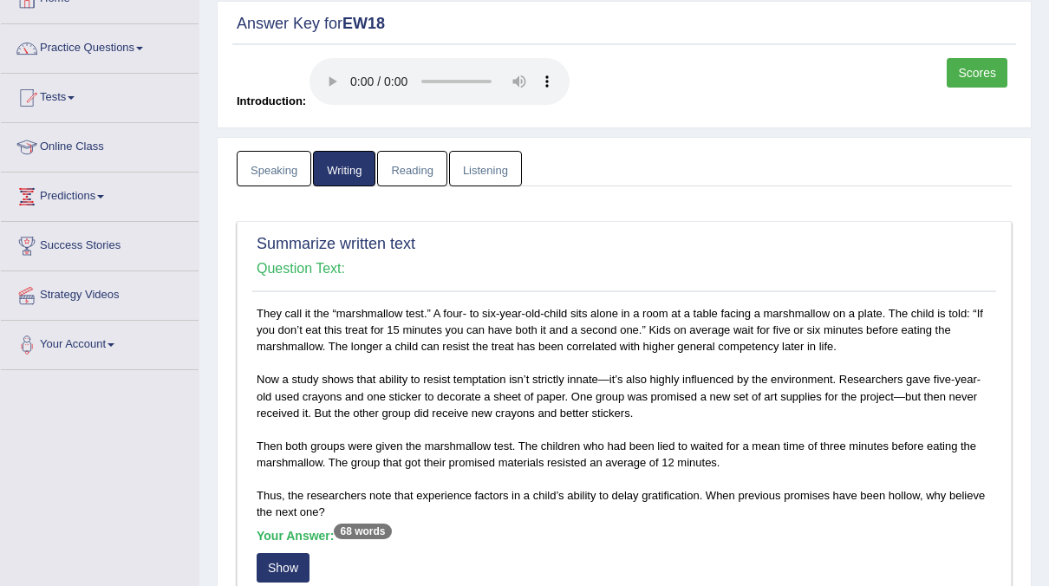
click at [955, 75] on link "Scores" at bounding box center [977, 72] width 61 height 29
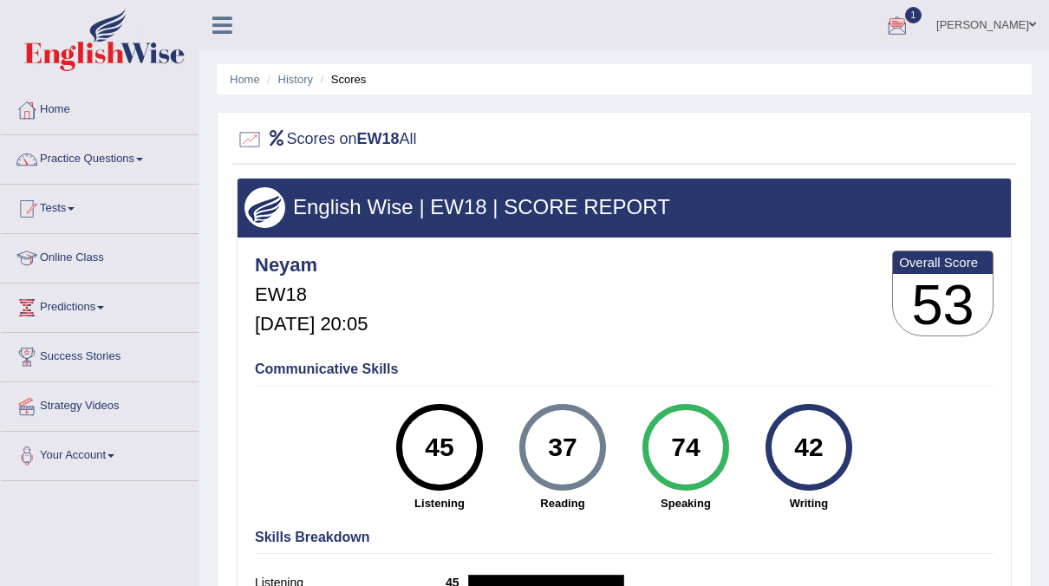
click at [911, 32] on div at bounding box center [898, 26] width 26 height 26
click at [826, 117] on strong "See All Alerts" at bounding box center [787, 123] width 77 height 14
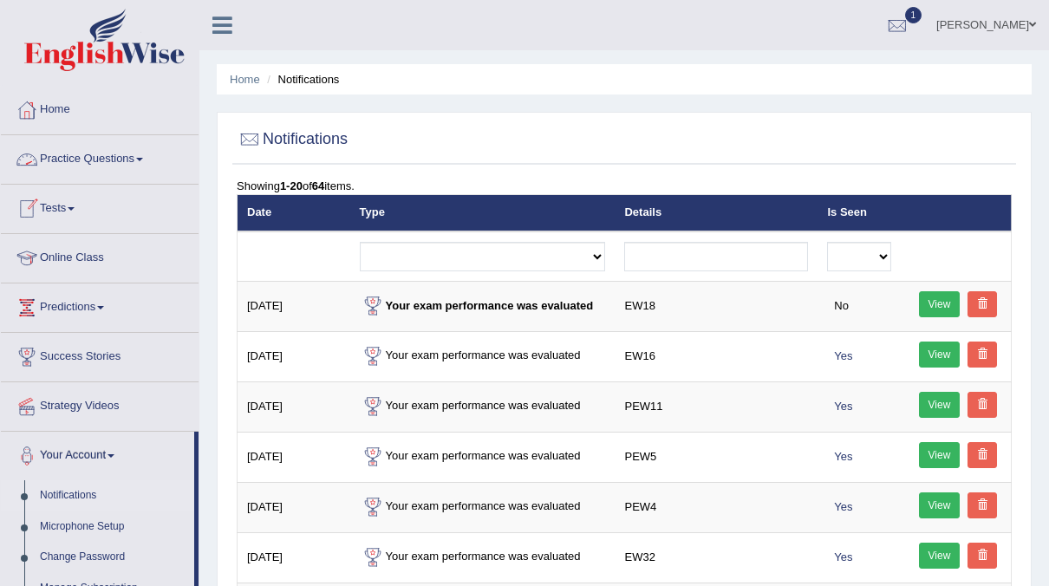
click at [126, 159] on link "Practice Questions" at bounding box center [100, 156] width 198 height 43
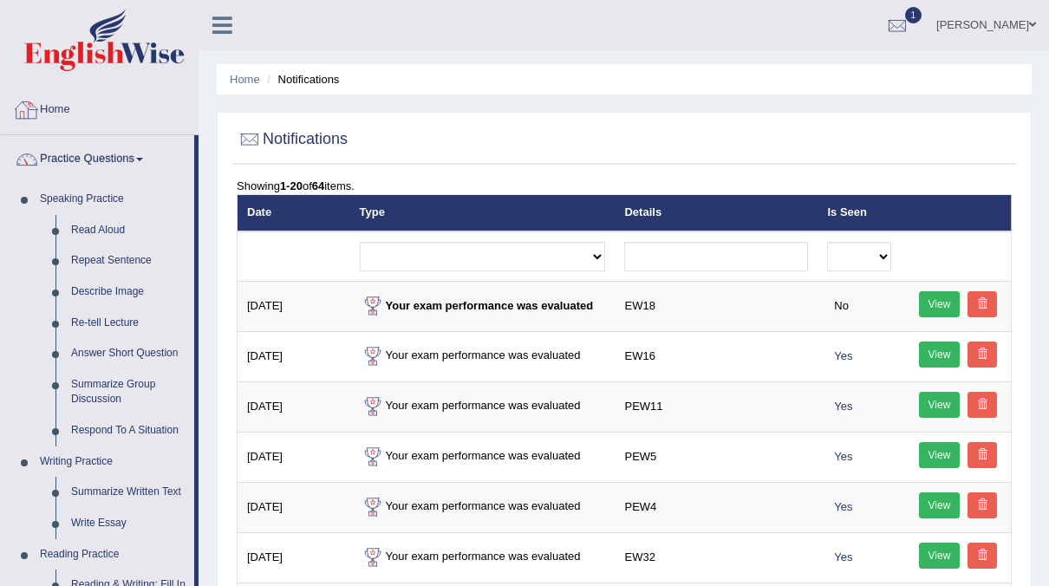
click at [77, 124] on link "Home" at bounding box center [100, 107] width 198 height 43
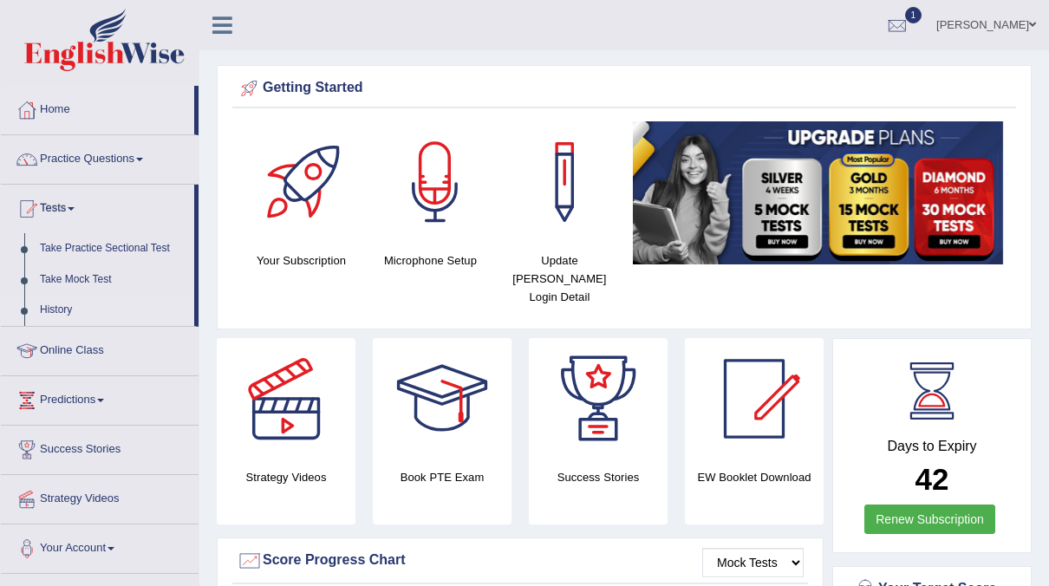
click at [55, 307] on link "History" at bounding box center [113, 310] width 162 height 31
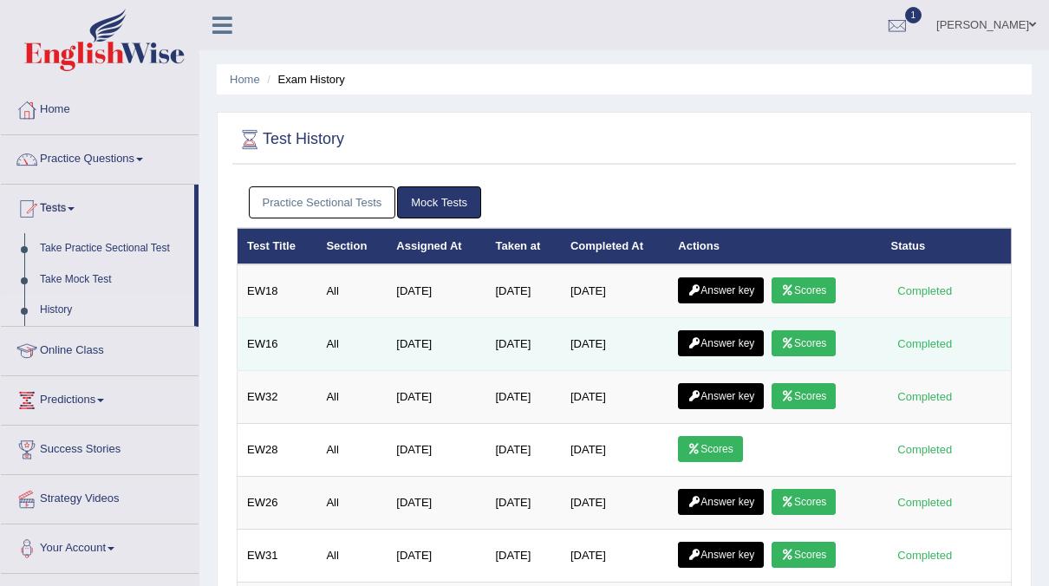
click at [808, 330] on link "Scores" at bounding box center [804, 343] width 64 height 26
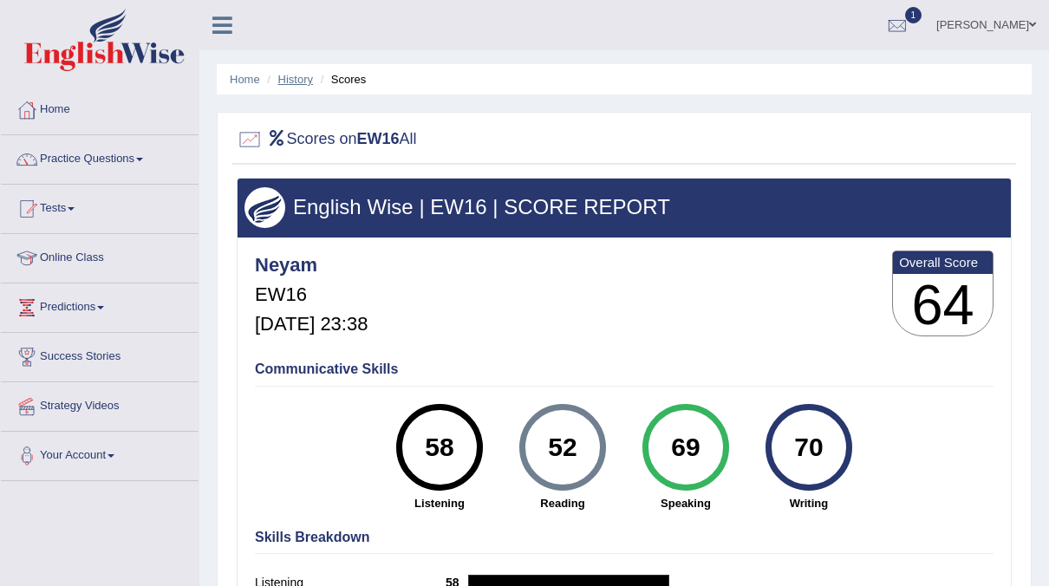
click at [297, 82] on link "History" at bounding box center [295, 79] width 35 height 13
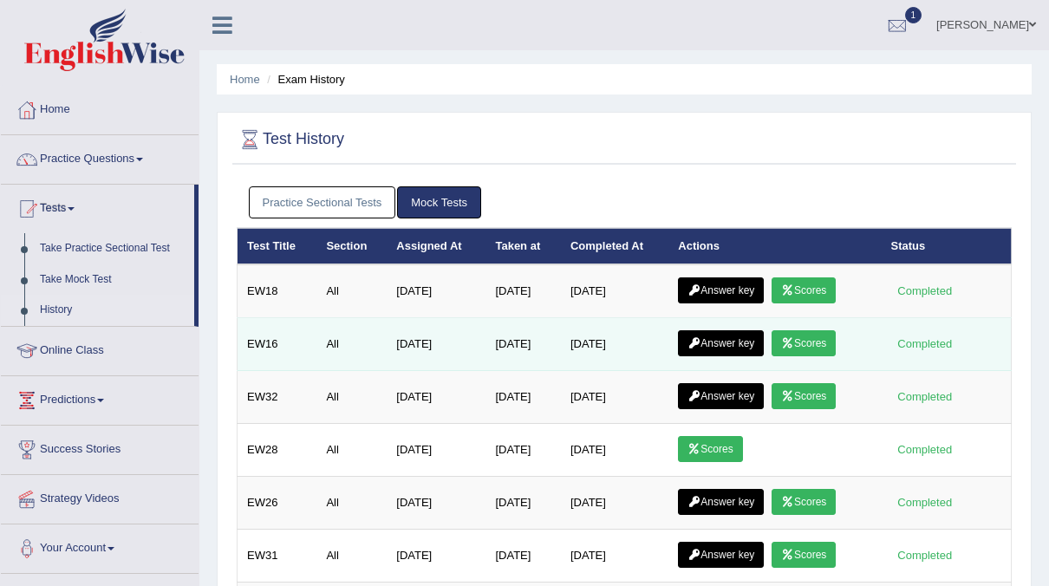
click at [732, 340] on link "Answer key" at bounding box center [721, 343] width 86 height 26
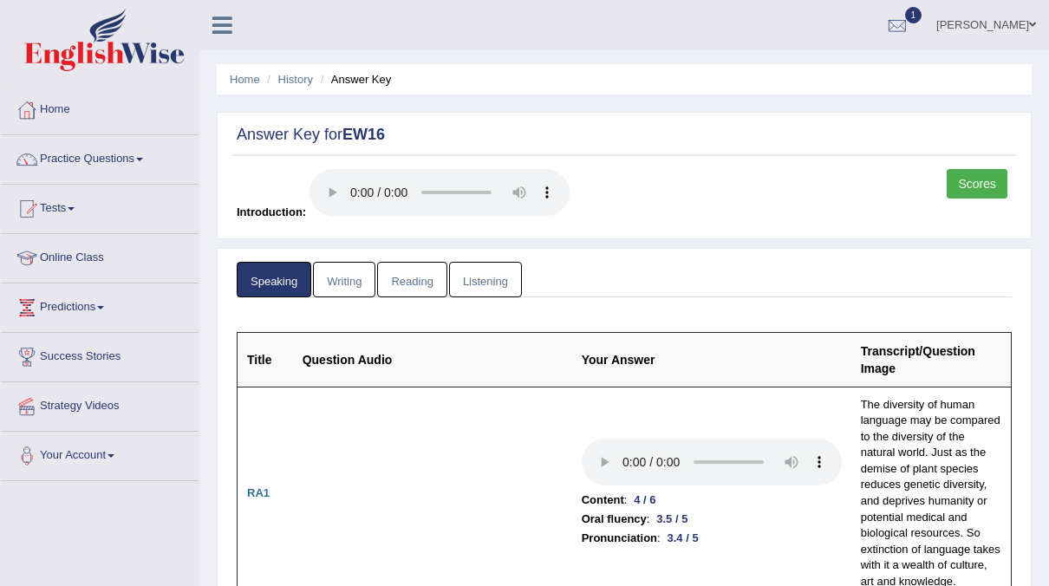
click at [474, 287] on link "Listening" at bounding box center [485, 280] width 73 height 36
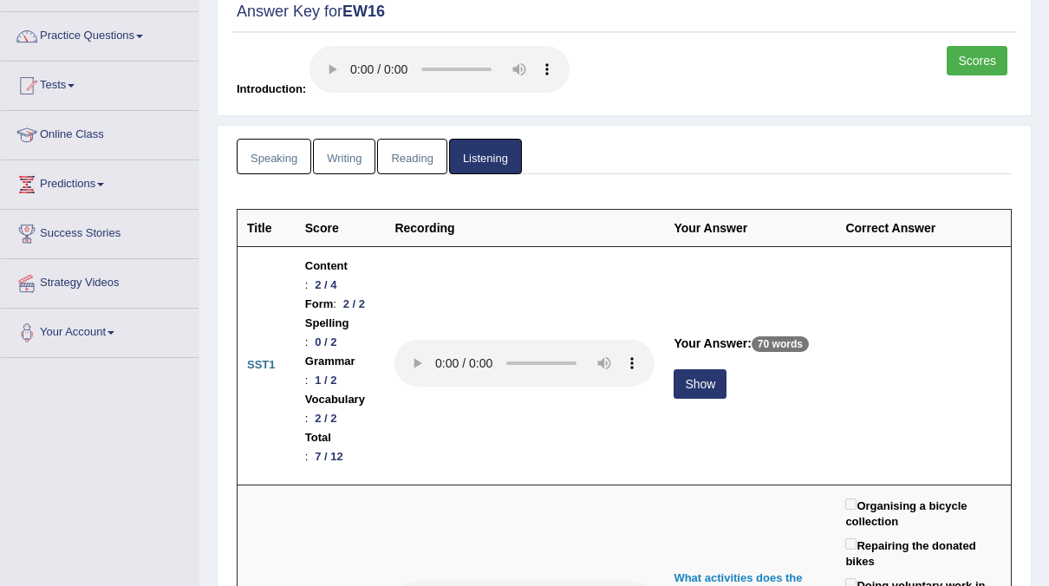
scroll to position [128, 0]
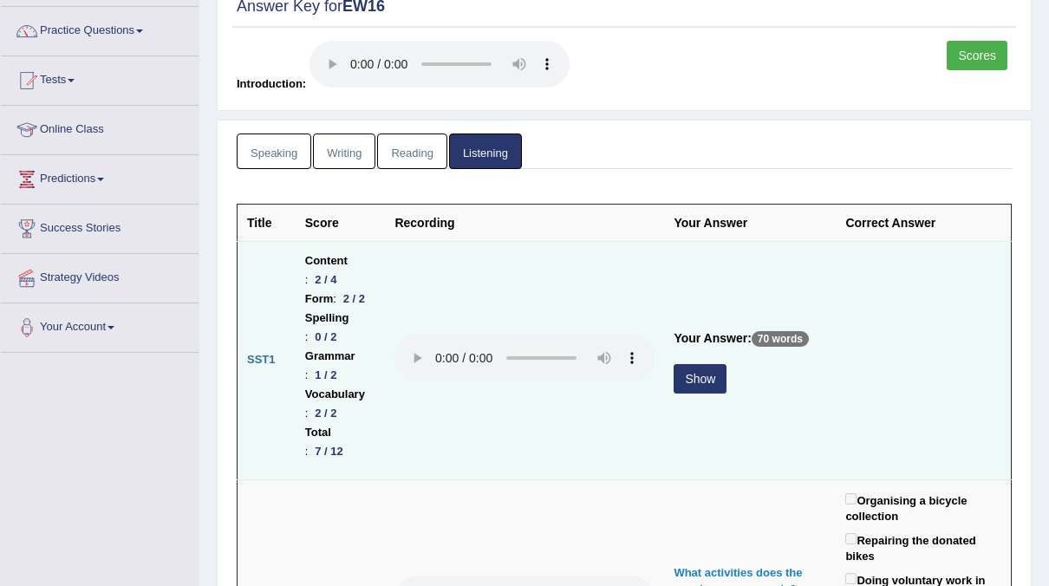
click at [727, 364] on button "Show" at bounding box center [700, 378] width 53 height 29
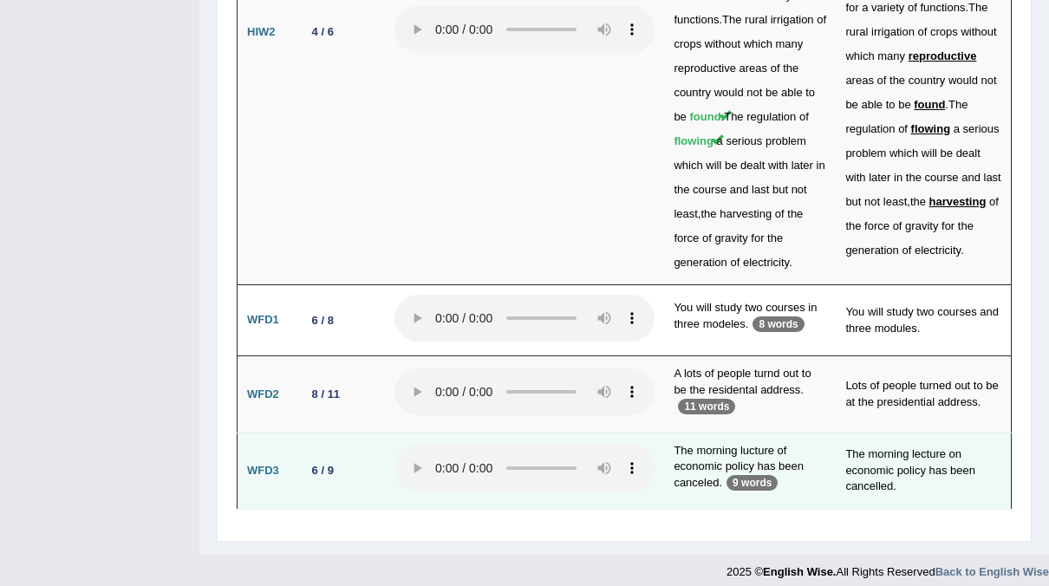
scroll to position [5654, 0]
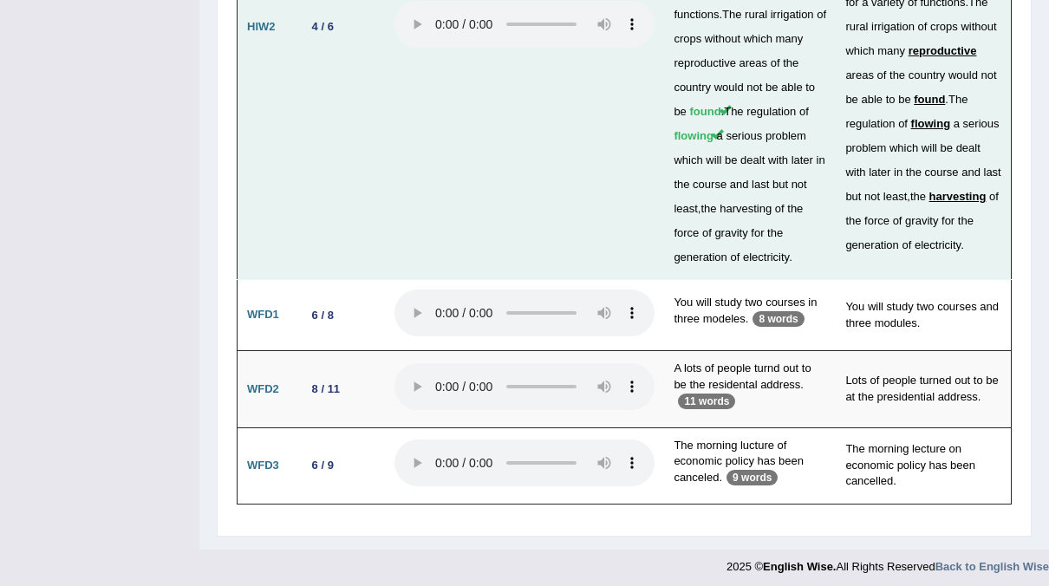
click at [958, 227] on span "the" at bounding box center [966, 220] width 16 height 13
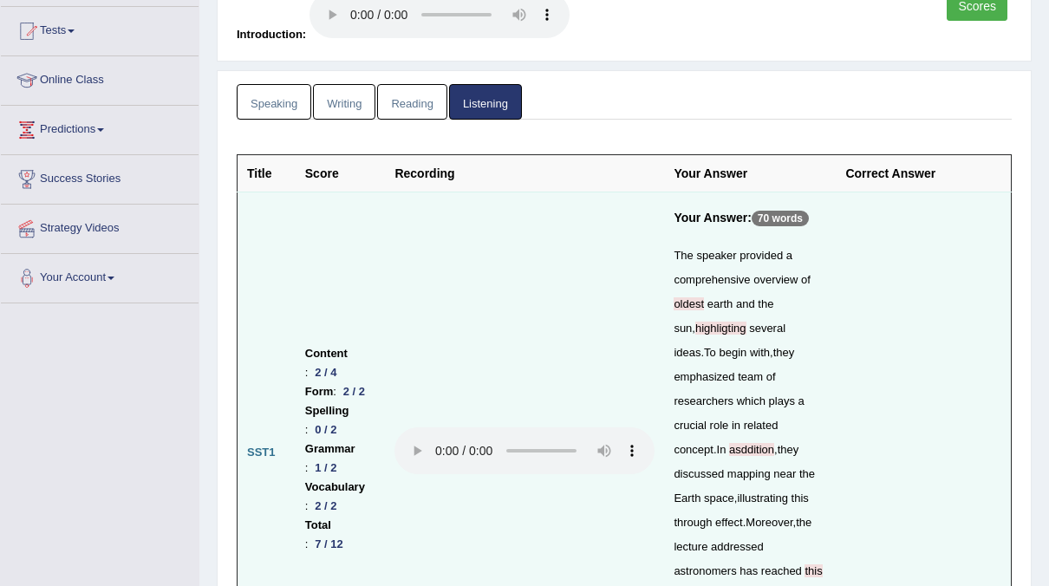
scroll to position [0, 0]
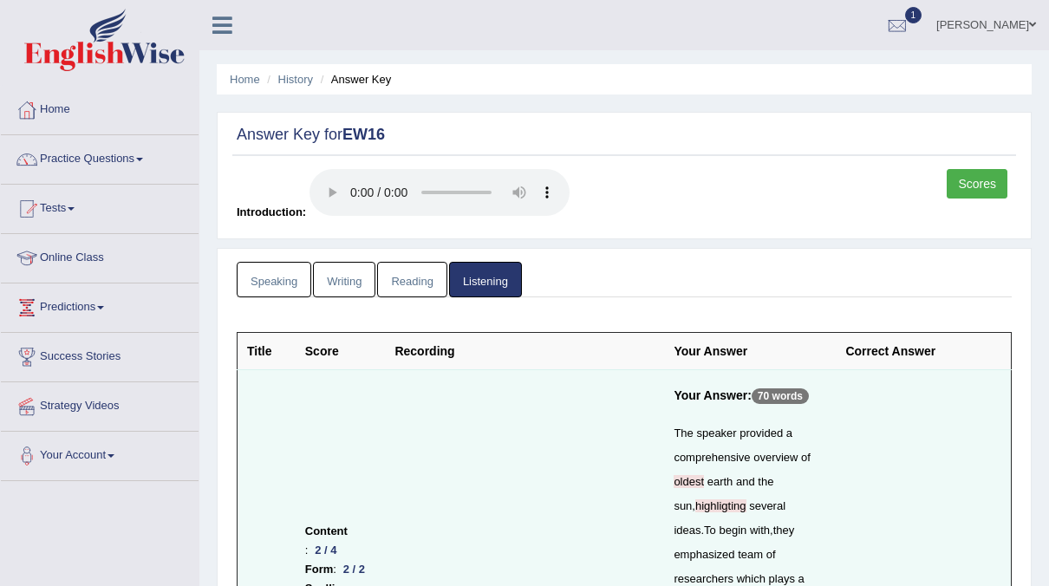
click at [411, 280] on link "Reading" at bounding box center [411, 280] width 69 height 36
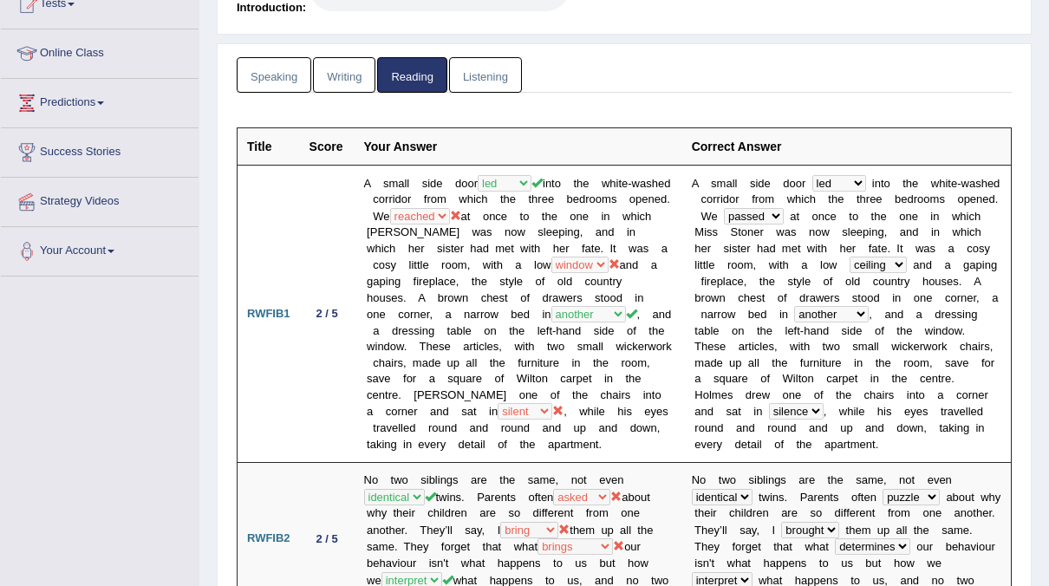
scroll to position [207, 0]
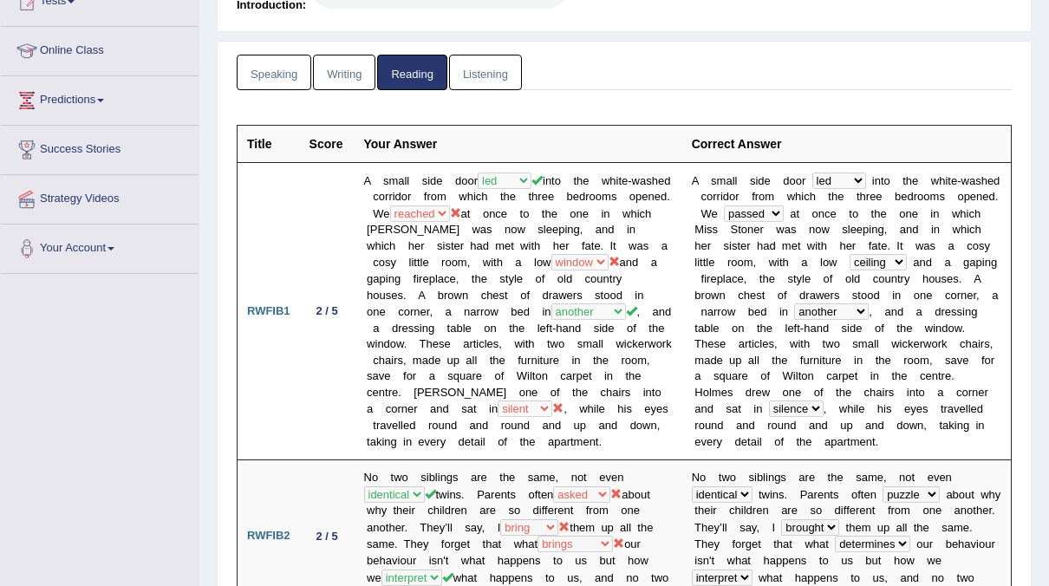
click at [270, 71] on link "Speaking" at bounding box center [274, 73] width 75 height 36
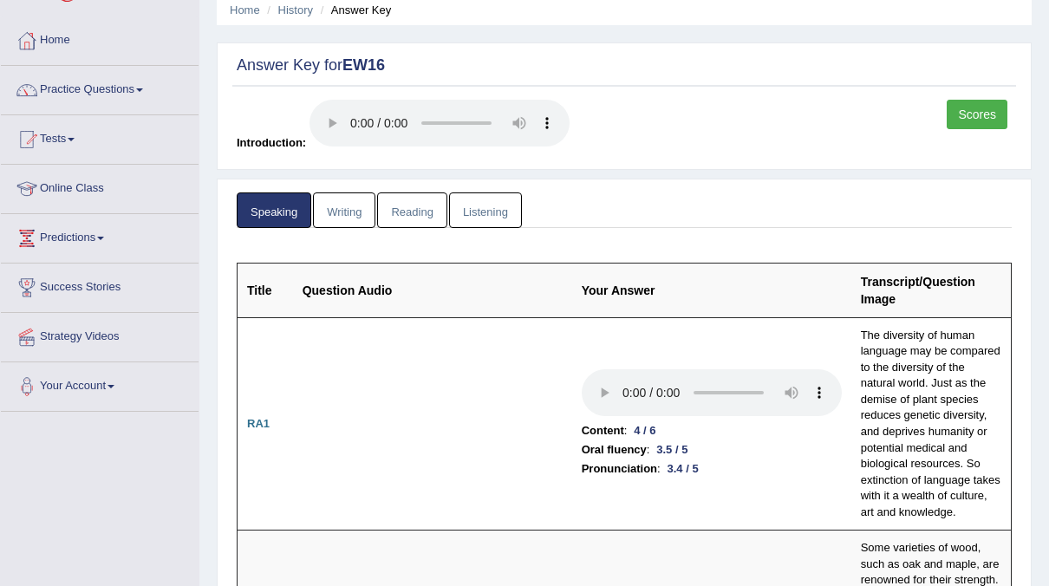
scroll to position [0, 0]
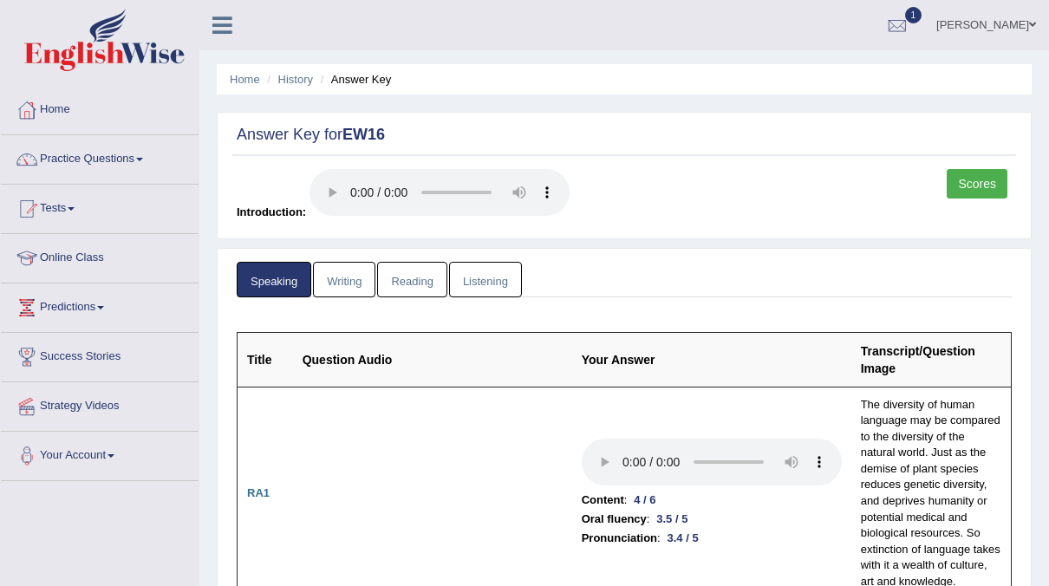
click at [418, 286] on link "Reading" at bounding box center [411, 280] width 69 height 36
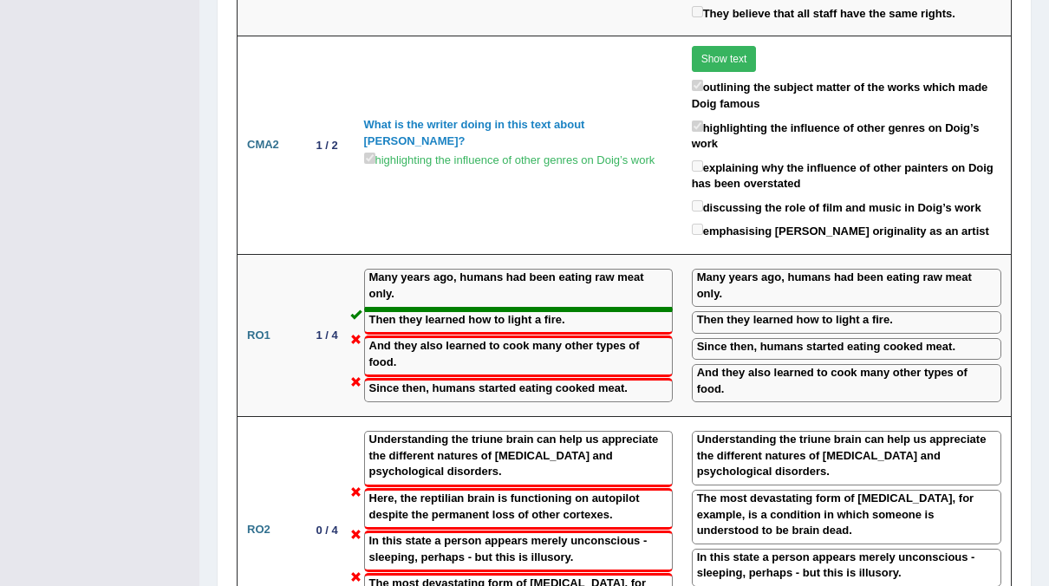
scroll to position [2056, 0]
